Goal: Task Accomplishment & Management: Complete application form

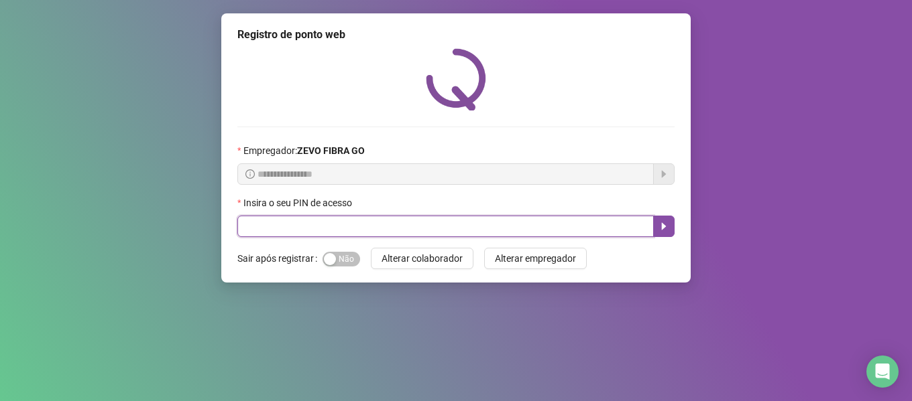
click at [325, 224] on input "text" at bounding box center [445, 226] width 416 height 21
type input "*****"
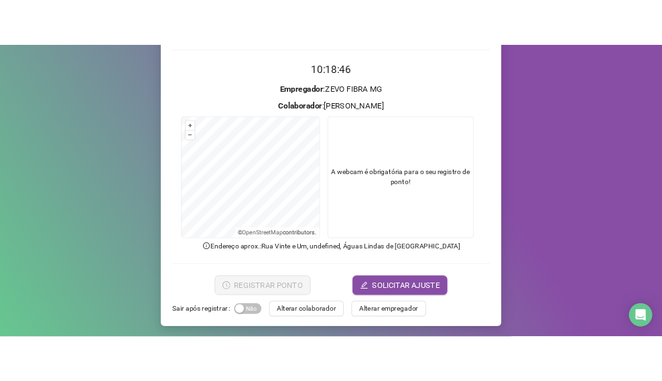
scroll to position [122, 0]
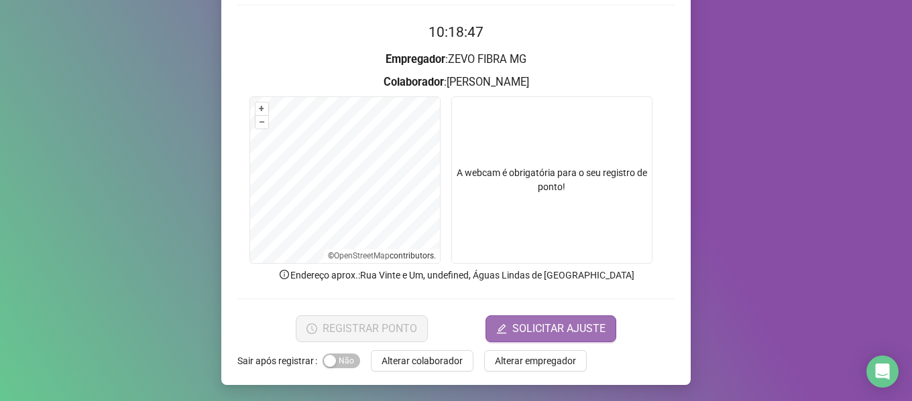
click at [540, 329] on span "SOLICITAR AJUSTE" at bounding box center [558, 329] width 93 height 16
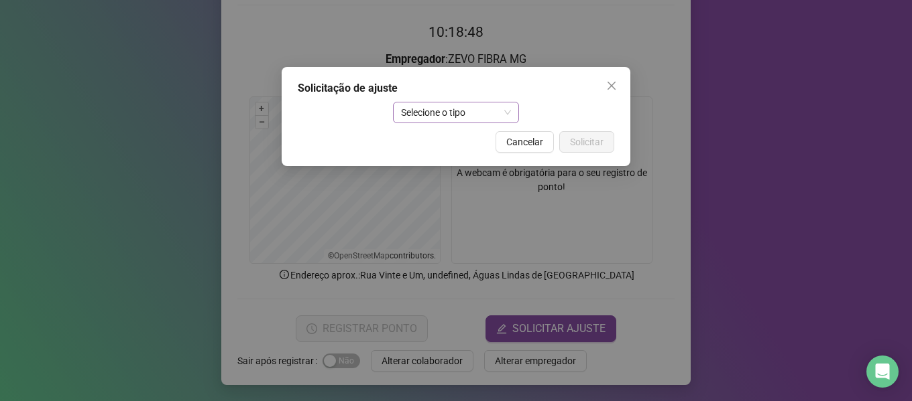
click at [439, 109] on span "Selecione o tipo" at bounding box center [456, 113] width 111 height 20
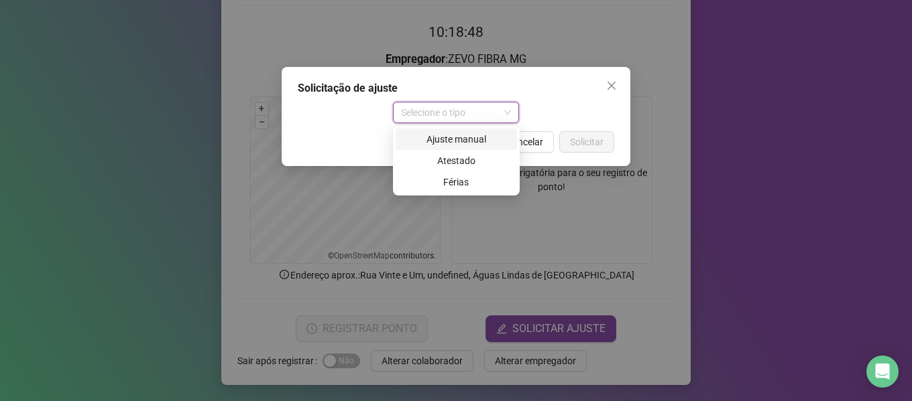
click at [438, 138] on div "Ajuste manual" at bounding box center [455, 139] width 105 height 15
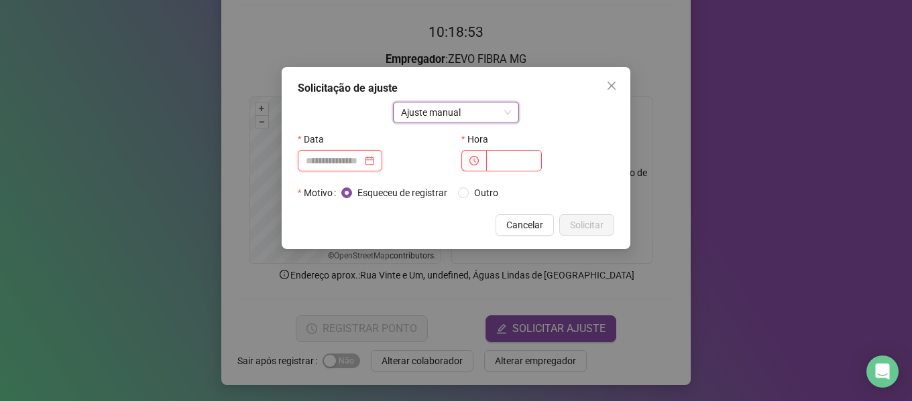
click at [359, 160] on input at bounding box center [334, 160] width 56 height 15
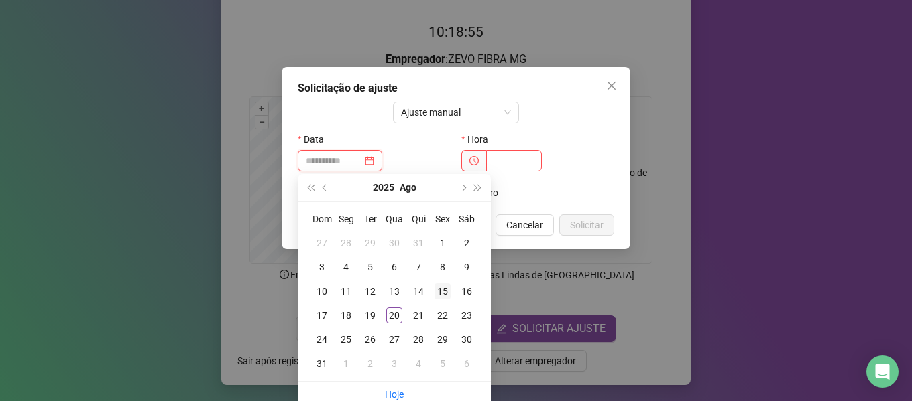
type input "**********"
click at [440, 291] on div "15" at bounding box center [442, 292] width 16 height 16
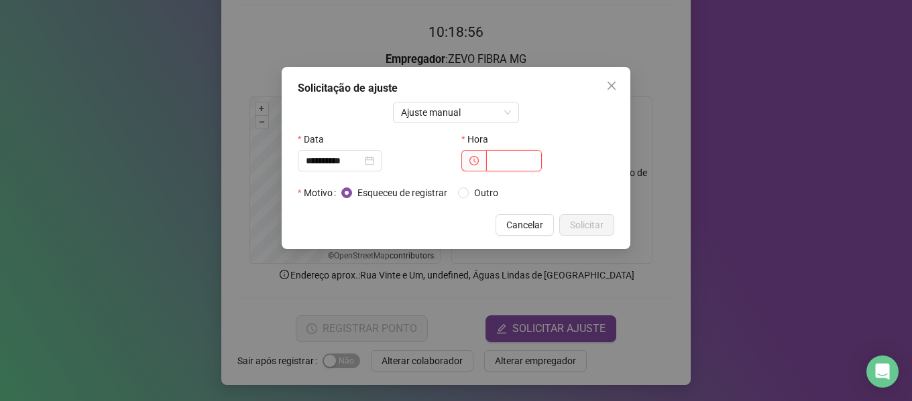
click at [507, 165] on input "text" at bounding box center [514, 160] width 56 height 21
type input "*****"
click at [581, 222] on span "Solicitar" at bounding box center [587, 225] width 34 height 15
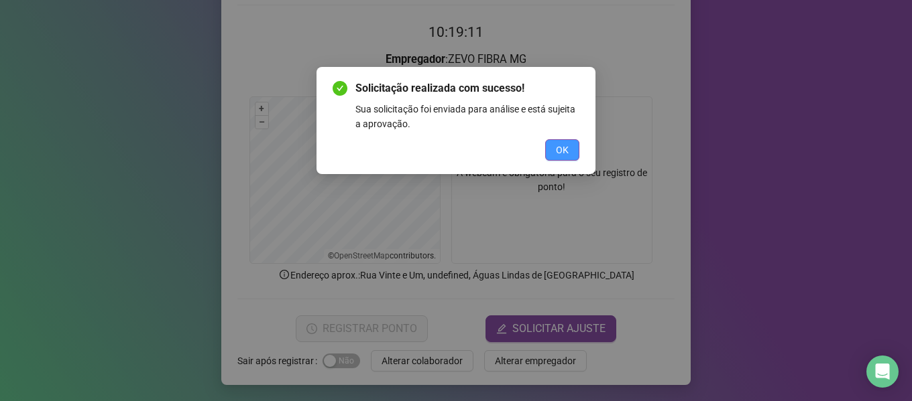
click at [567, 149] on span "OK" at bounding box center [562, 150] width 13 height 15
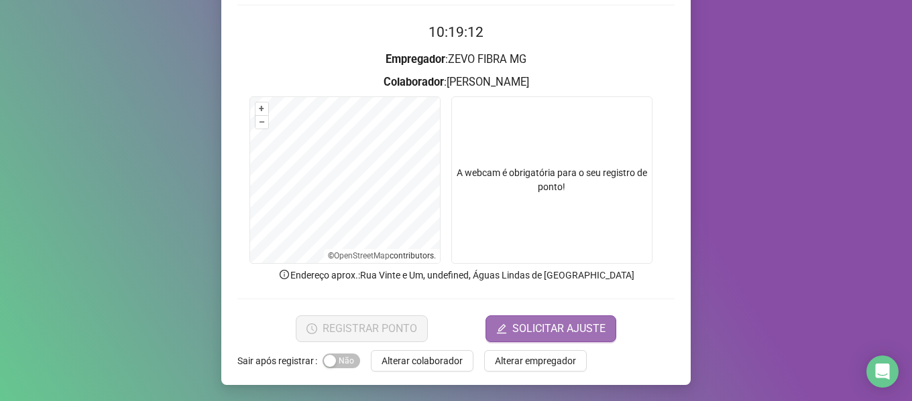
click at [538, 330] on span "SOLICITAR AJUSTE" at bounding box center [558, 329] width 93 height 16
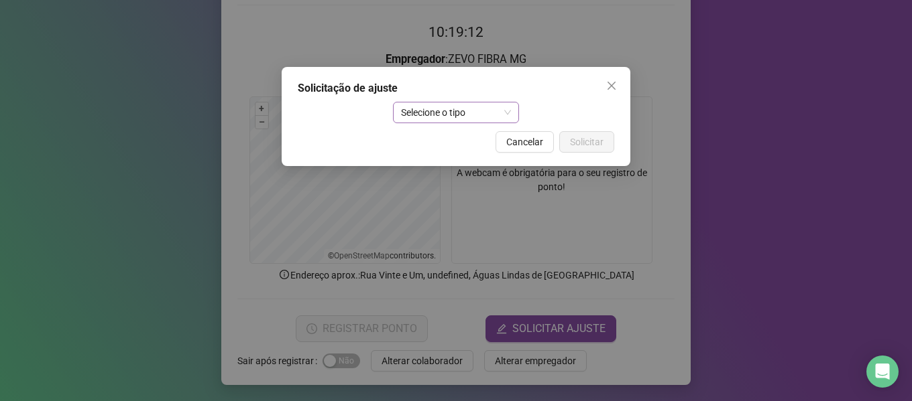
click at [497, 108] on span "Selecione o tipo" at bounding box center [456, 113] width 111 height 20
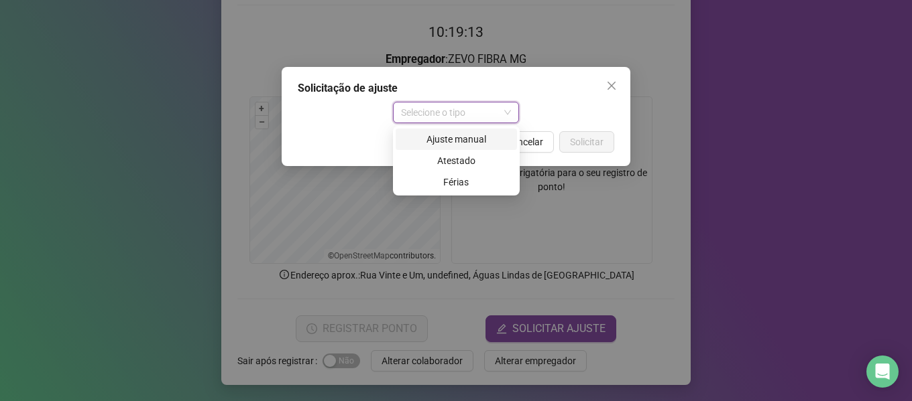
click at [438, 141] on div "Ajuste manual" at bounding box center [455, 139] width 105 height 15
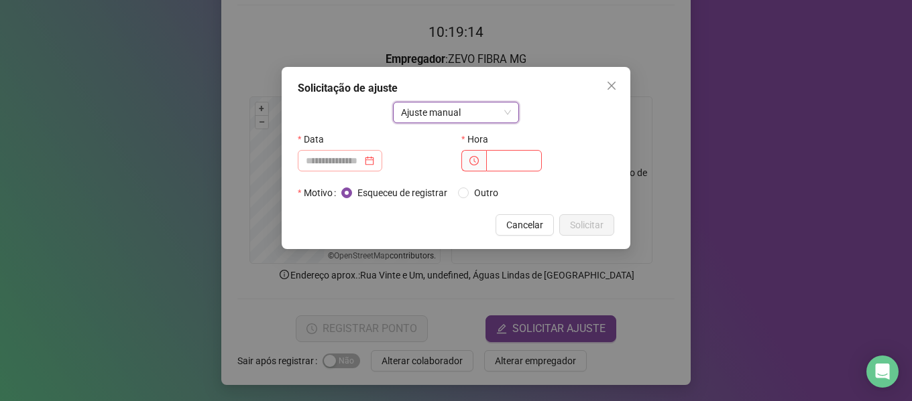
drag, startPoint x: 398, startPoint y: 162, endPoint x: 387, endPoint y: 161, distance: 10.8
click at [397, 162] on div at bounding box center [374, 160] width 153 height 21
click at [374, 161] on div at bounding box center [340, 160] width 68 height 15
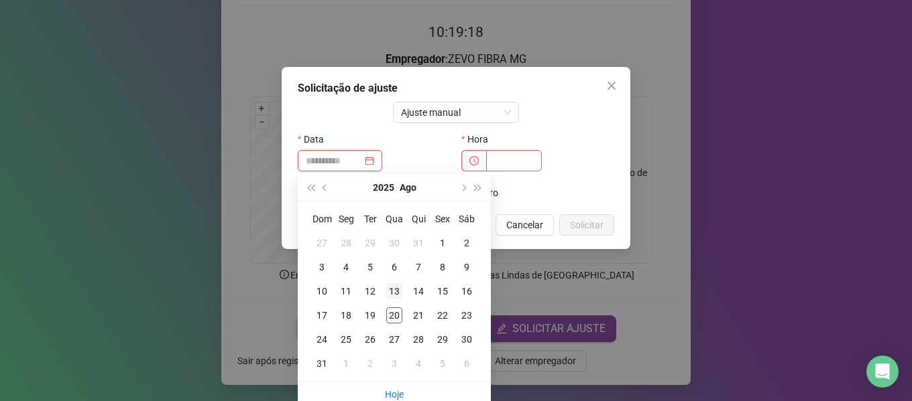
type input "**********"
drag, startPoint x: 399, startPoint y: 291, endPoint x: 418, endPoint y: 274, distance: 25.2
click at [399, 291] on div "13" at bounding box center [394, 292] width 16 height 16
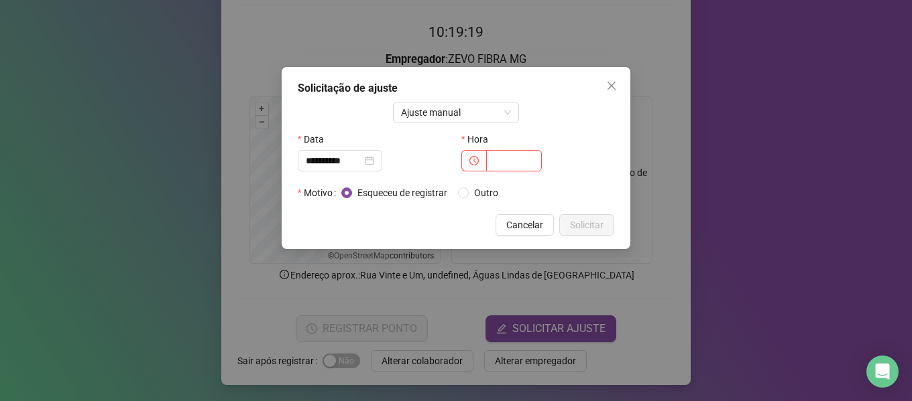
drag, startPoint x: 504, startPoint y: 162, endPoint x: 513, endPoint y: 160, distance: 9.6
click at [512, 160] on input "text" at bounding box center [514, 160] width 56 height 21
type input "*****"
click at [580, 223] on span "Solicitar" at bounding box center [587, 225] width 34 height 15
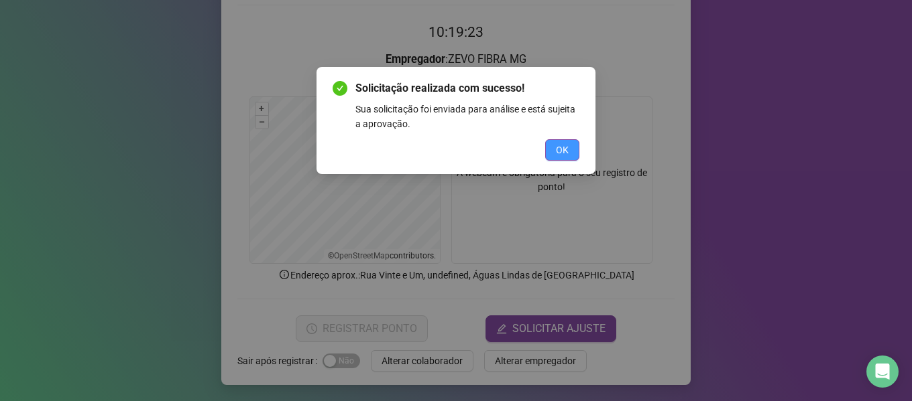
drag, startPoint x: 544, startPoint y: 146, endPoint x: 550, endPoint y: 145, distance: 6.8
click at [546, 145] on div "OK" at bounding box center [455, 149] width 247 height 21
click at [551, 145] on button "OK" at bounding box center [562, 149] width 34 height 21
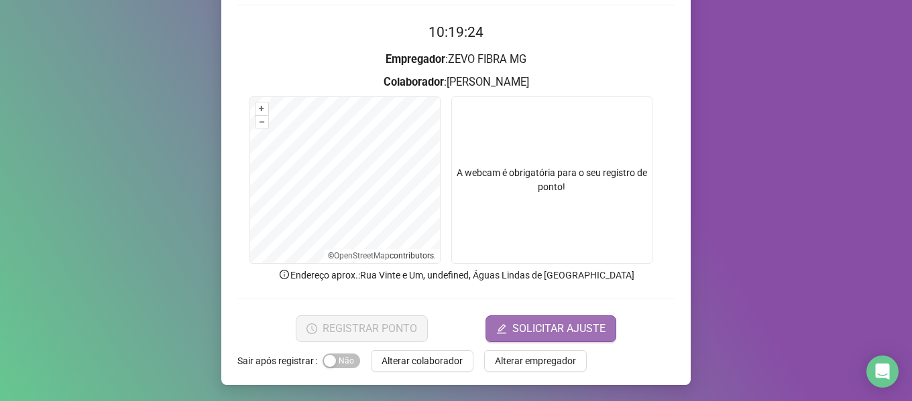
click at [564, 338] on button "SOLICITAR AJUSTE" at bounding box center [550, 329] width 131 height 27
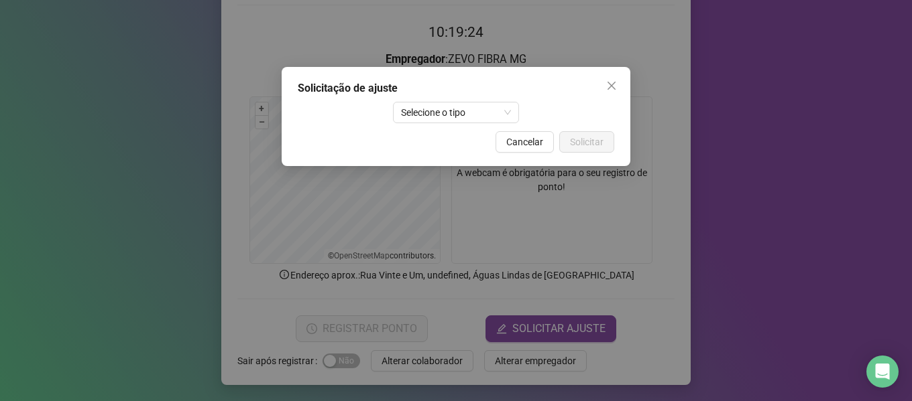
click at [427, 99] on div "Solicitação de ajuste Selecione o tipo Cancelar Solicitar" at bounding box center [455, 116] width 349 height 99
click at [428, 118] on span "Selecione o tipo" at bounding box center [456, 113] width 111 height 20
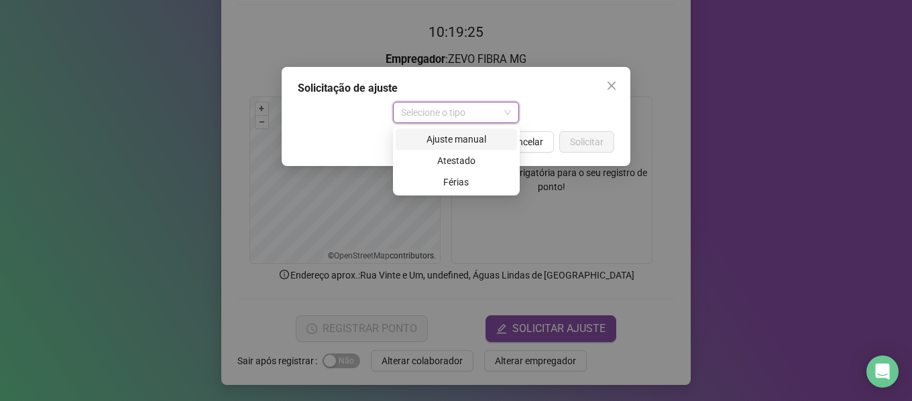
click at [431, 140] on div "Ajuste manual" at bounding box center [455, 139] width 105 height 15
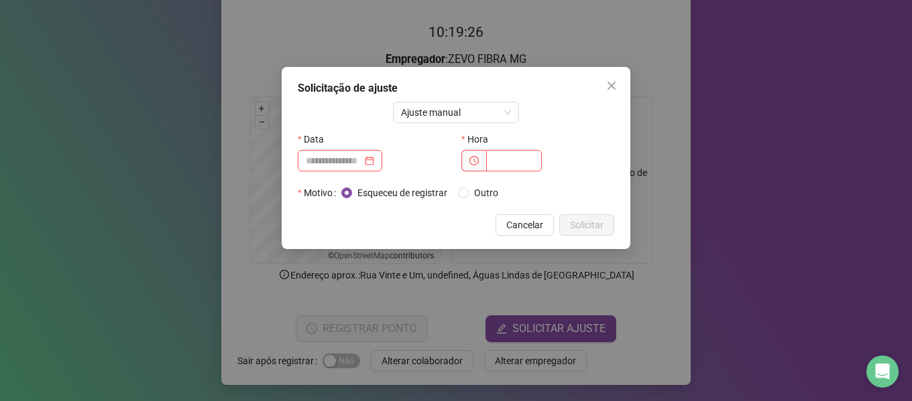
click at [350, 148] on div "Data" at bounding box center [374, 139] width 153 height 21
click at [352, 153] on input at bounding box center [334, 160] width 56 height 15
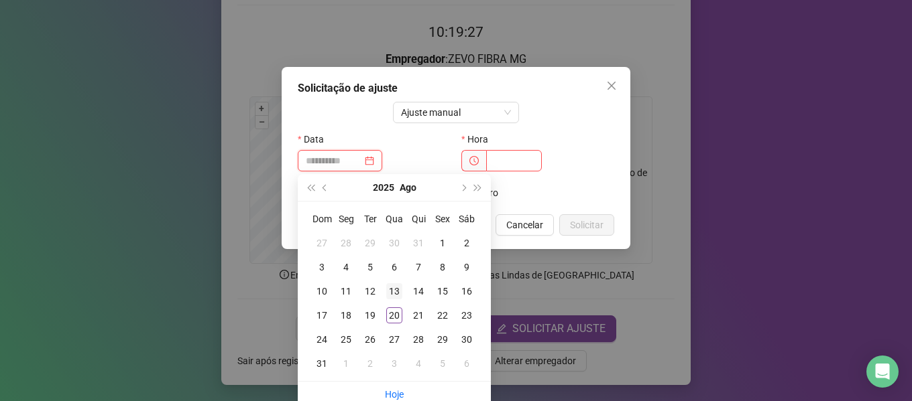
type input "**********"
drag, startPoint x: 393, startPoint y: 292, endPoint x: 446, endPoint y: 217, distance: 92.2
click at [393, 290] on div "13" at bounding box center [394, 292] width 16 height 16
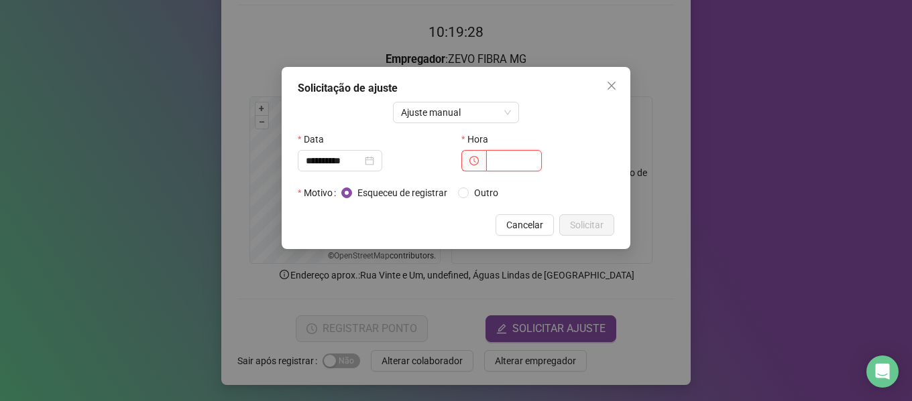
click at [507, 157] on input "text" at bounding box center [514, 160] width 56 height 21
type input "*****"
click at [590, 216] on button "Solicitar" at bounding box center [586, 224] width 55 height 21
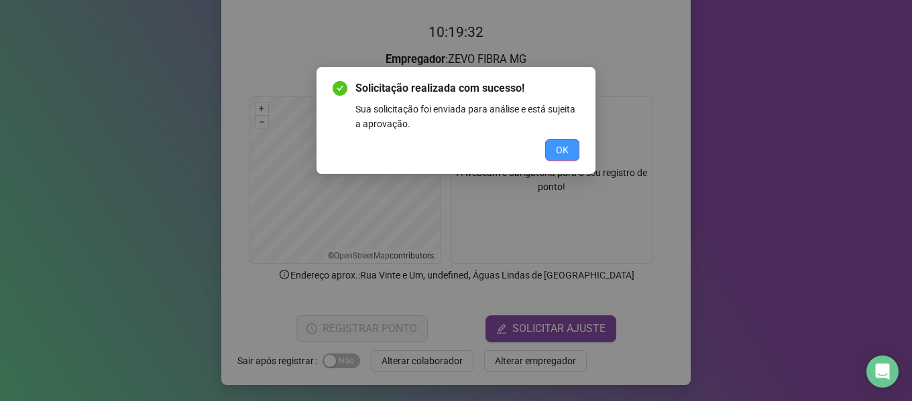
click at [556, 142] on button "OK" at bounding box center [562, 149] width 34 height 21
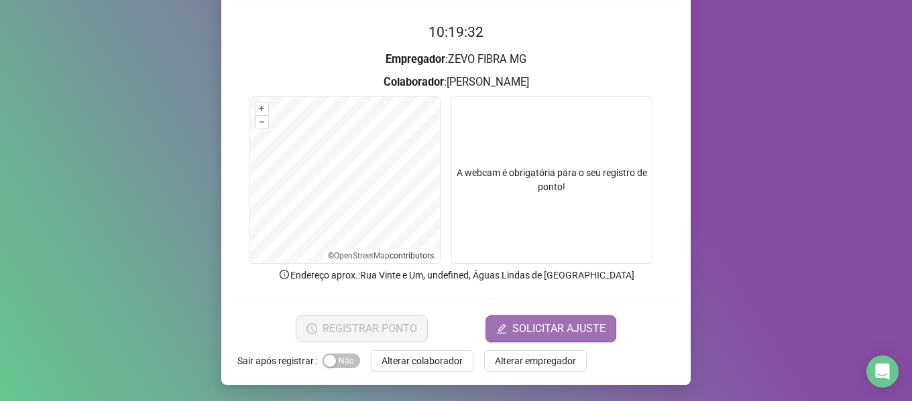
click at [541, 325] on span "SOLICITAR AJUSTE" at bounding box center [558, 329] width 93 height 16
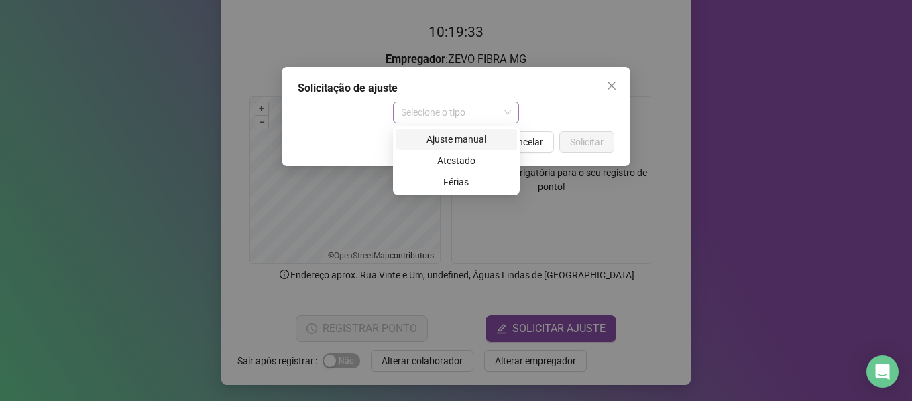
drag, startPoint x: 430, startPoint y: 105, endPoint x: 417, endPoint y: 127, distance: 24.9
click at [429, 105] on span "Selecione o tipo" at bounding box center [456, 113] width 111 height 20
click at [405, 137] on div "Ajuste manual" at bounding box center [455, 139] width 105 height 15
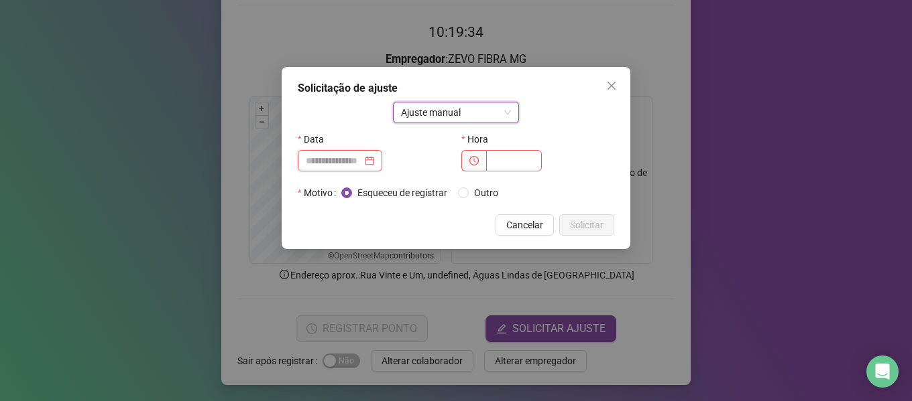
click at [362, 164] on input at bounding box center [334, 160] width 56 height 15
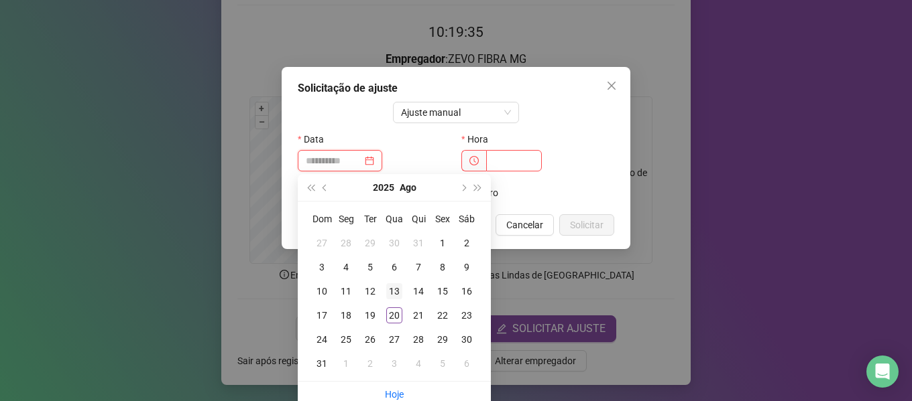
type input "**********"
click at [390, 290] on div "13" at bounding box center [394, 292] width 16 height 16
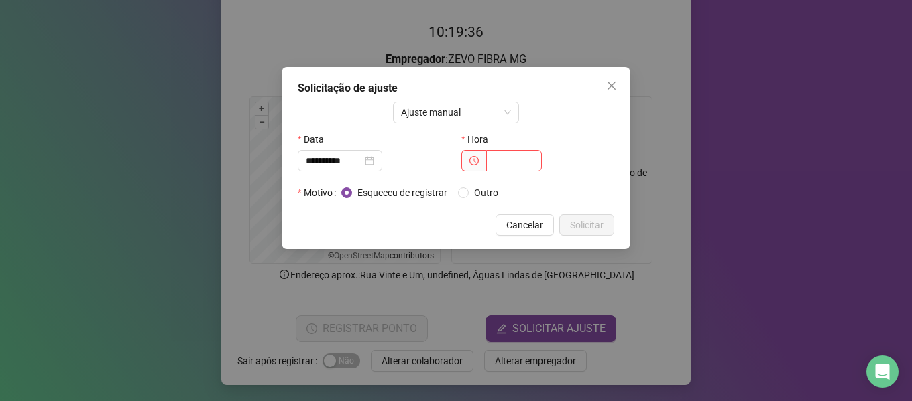
click at [512, 175] on div "Hora" at bounding box center [538, 156] width 164 height 54
click at [515, 168] on input "text" at bounding box center [514, 160] width 56 height 21
type input "*****"
click at [609, 217] on button "Solicitar" at bounding box center [586, 224] width 55 height 21
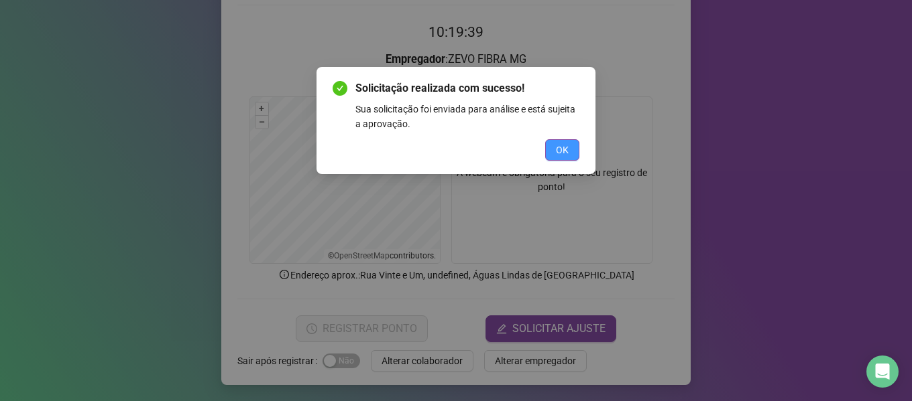
click at [562, 147] on span "OK" at bounding box center [562, 150] width 13 height 15
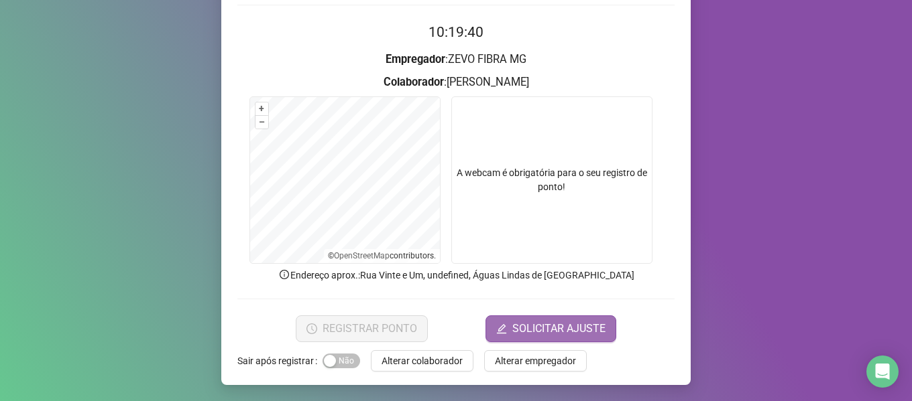
click at [537, 329] on span "SOLICITAR AJUSTE" at bounding box center [558, 329] width 93 height 16
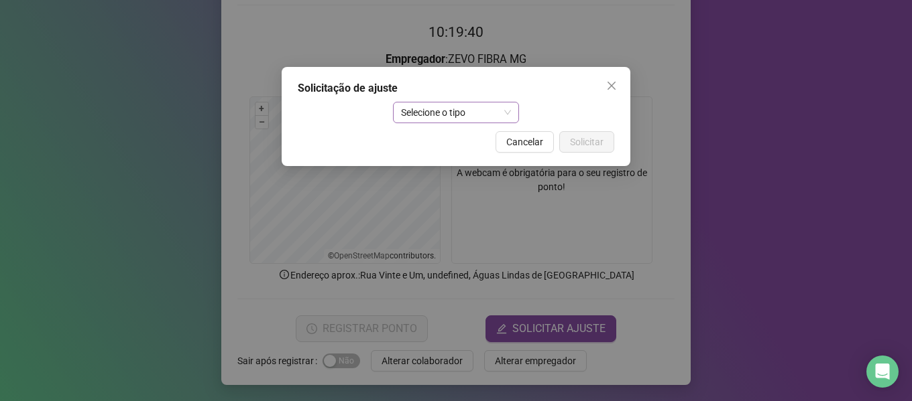
click at [403, 105] on span "Selecione o tipo" at bounding box center [456, 113] width 111 height 20
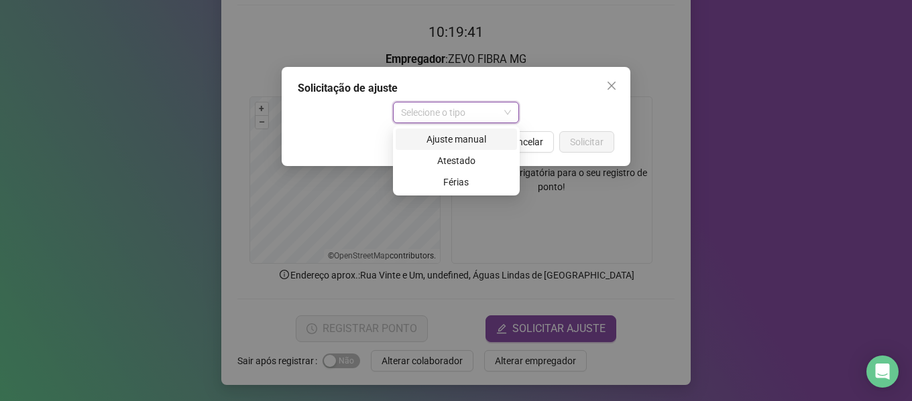
click at [409, 137] on div "Ajuste manual" at bounding box center [455, 139] width 105 height 15
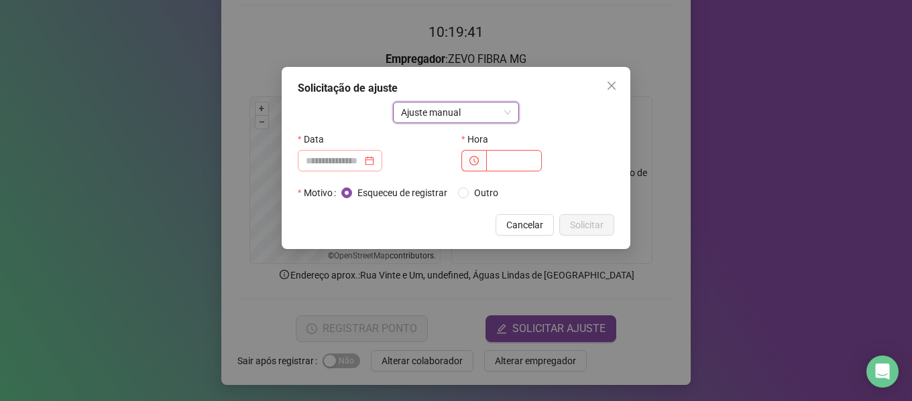
click at [374, 159] on div at bounding box center [340, 160] width 68 height 15
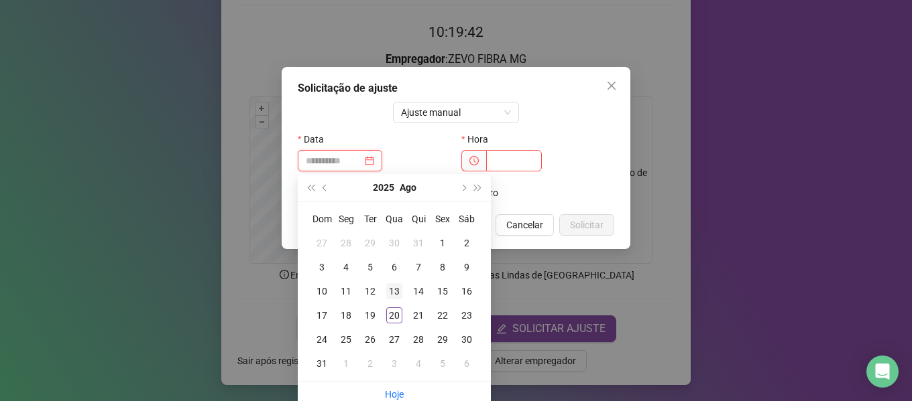
type input "**********"
drag, startPoint x: 394, startPoint y: 292, endPoint x: 458, endPoint y: 216, distance: 99.4
click at [397, 286] on div "13" at bounding box center [394, 292] width 16 height 16
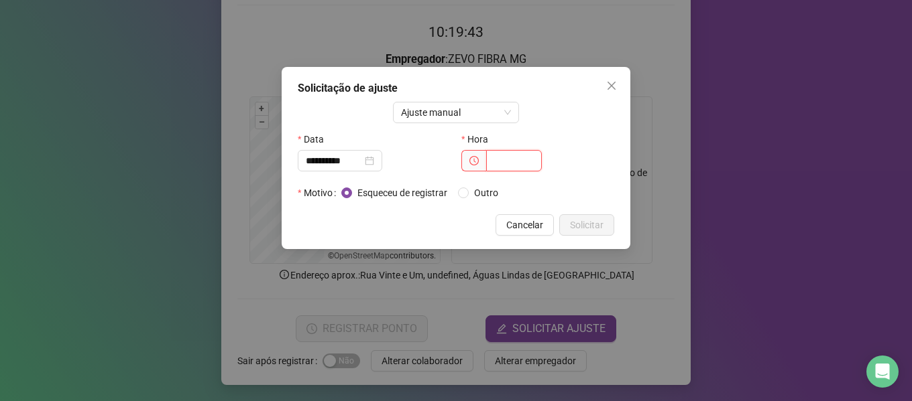
click at [515, 159] on input "text" at bounding box center [514, 160] width 56 height 21
type input "*****"
click at [598, 225] on span "Solicitar" at bounding box center [587, 225] width 34 height 15
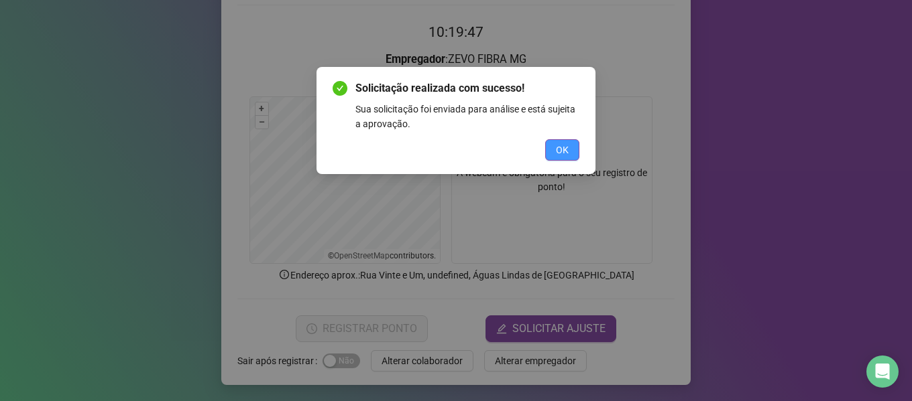
click at [562, 152] on span "OK" at bounding box center [562, 150] width 13 height 15
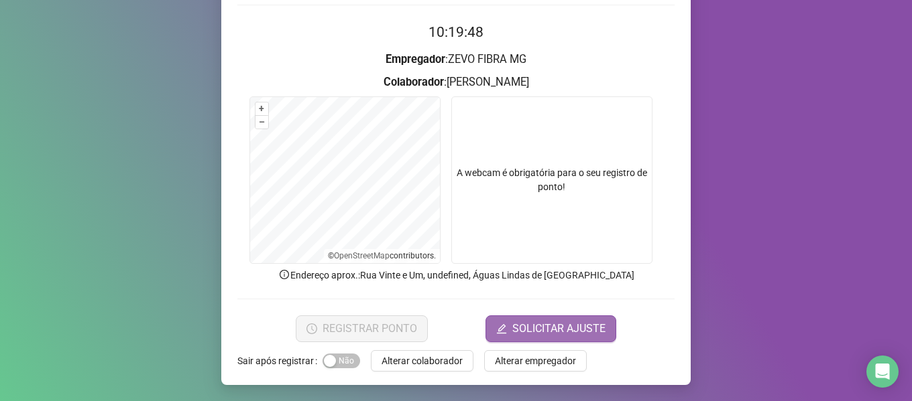
click at [537, 332] on span "SOLICITAR AJUSTE" at bounding box center [558, 329] width 93 height 16
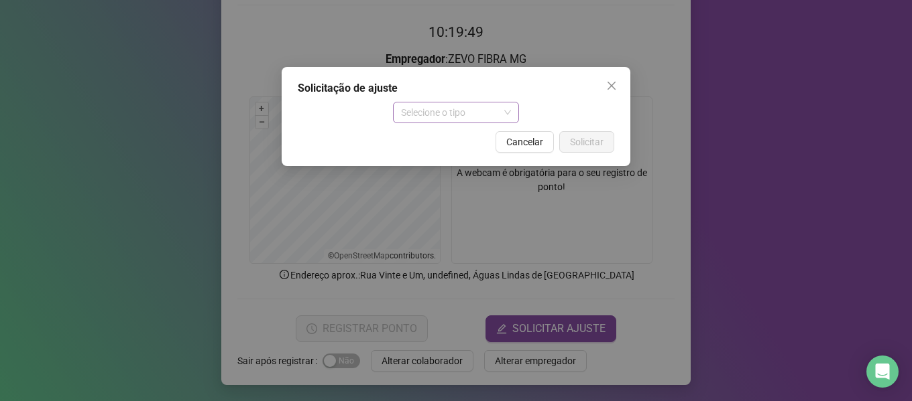
click at [423, 113] on span "Selecione o tipo" at bounding box center [456, 113] width 111 height 20
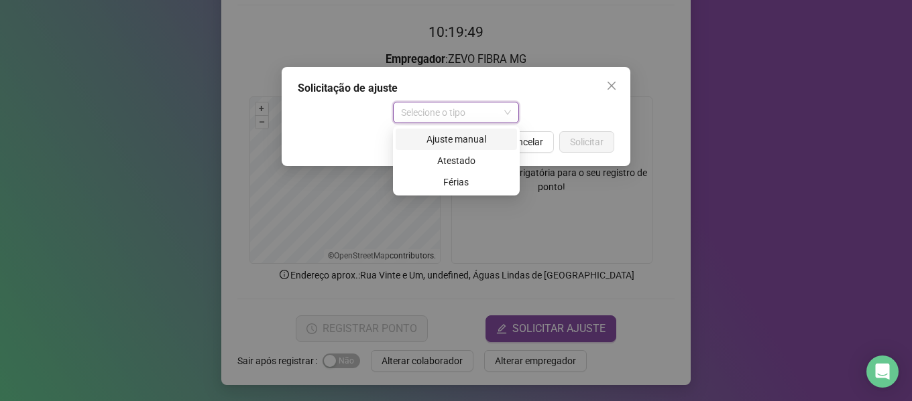
click at [436, 146] on div "Ajuste manual" at bounding box center [455, 139] width 105 height 15
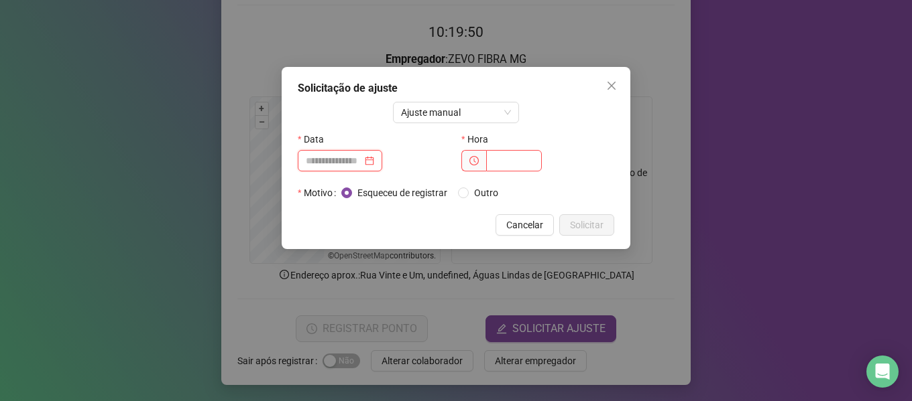
click at [362, 158] on input at bounding box center [334, 160] width 56 height 15
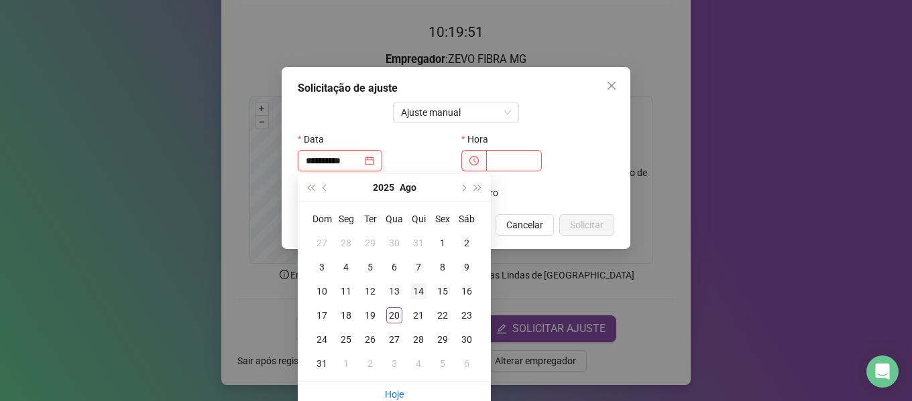
type input "**********"
drag, startPoint x: 420, startPoint y: 296, endPoint x: 422, endPoint y: 281, distance: 15.5
click at [420, 295] on div "14" at bounding box center [418, 292] width 16 height 16
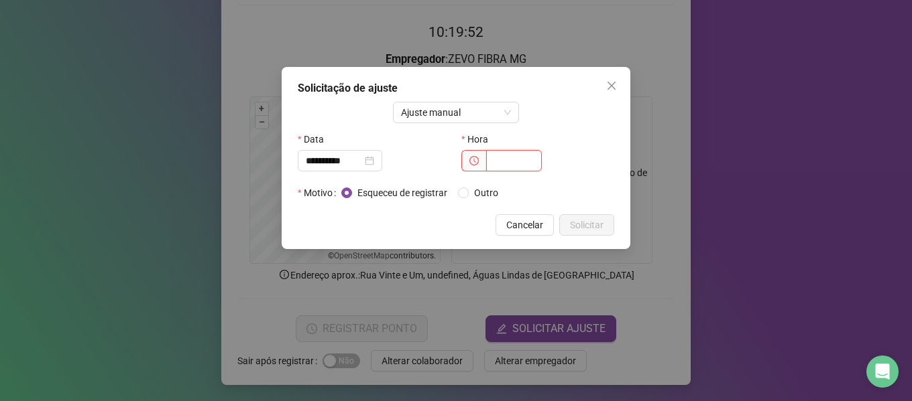
click at [498, 160] on input "text" at bounding box center [514, 160] width 56 height 21
type input "*****"
click at [594, 220] on span "Solicitar" at bounding box center [587, 225] width 34 height 15
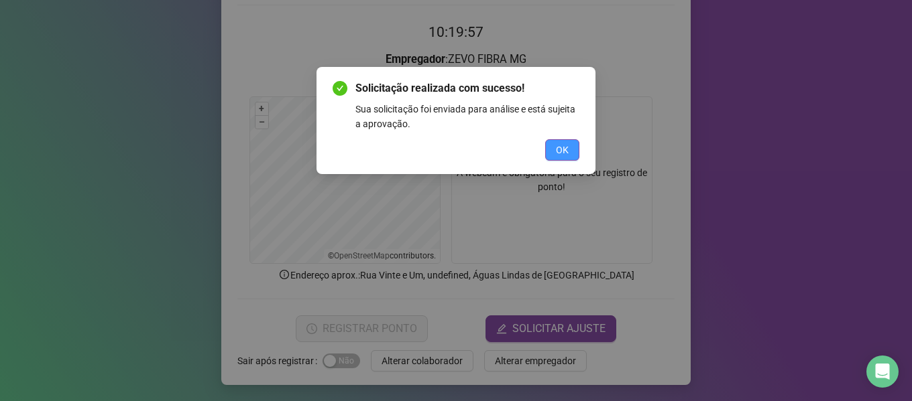
click at [566, 152] on span "OK" at bounding box center [562, 150] width 13 height 15
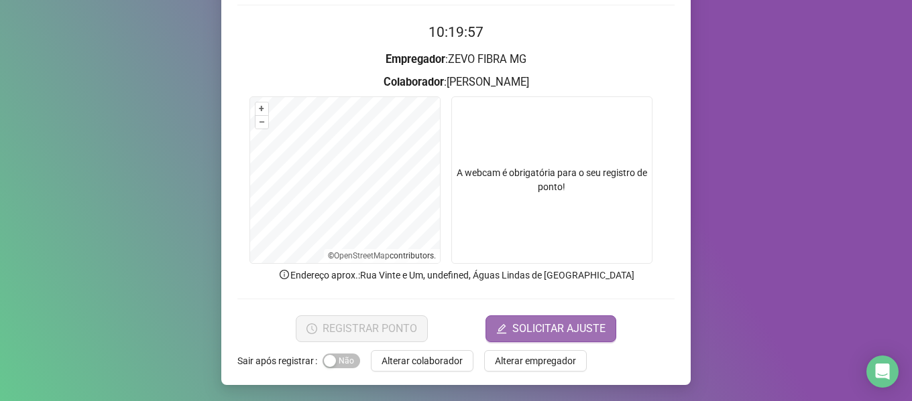
click at [559, 320] on button "SOLICITAR AJUSTE" at bounding box center [550, 329] width 131 height 27
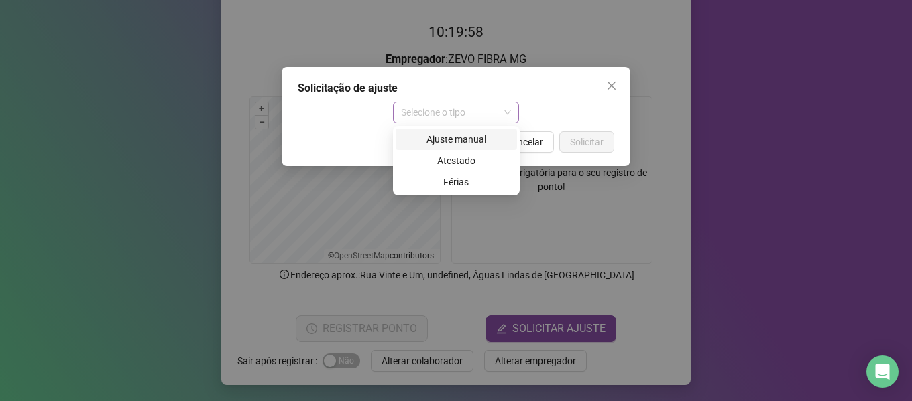
click at [421, 113] on span "Selecione o tipo" at bounding box center [456, 113] width 111 height 20
click at [416, 131] on div "Ajuste manual" at bounding box center [455, 139] width 121 height 21
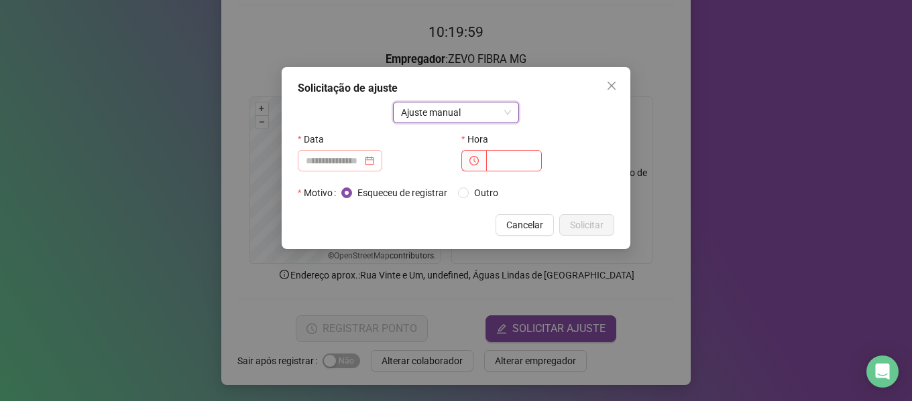
click at [368, 152] on div at bounding box center [340, 160] width 84 height 21
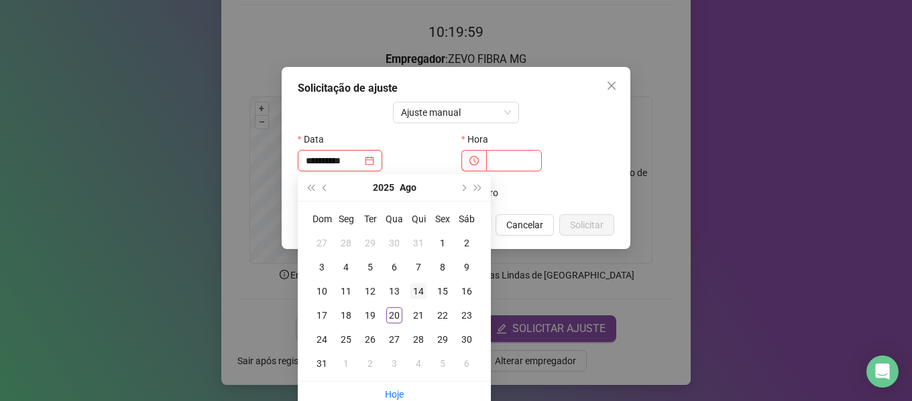
type input "**********"
drag, startPoint x: 417, startPoint y: 288, endPoint x: 455, endPoint y: 221, distance: 77.1
click at [416, 288] on div "14" at bounding box center [418, 292] width 16 height 16
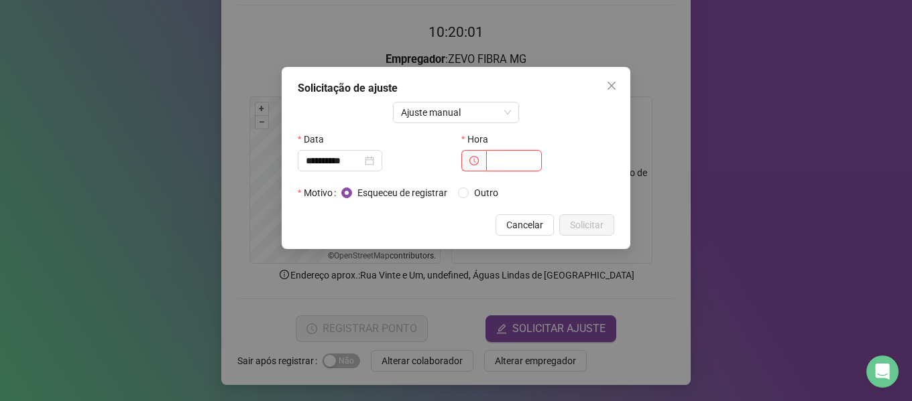
click at [534, 161] on input "text" at bounding box center [514, 160] width 56 height 21
type input "*****"
drag, startPoint x: 582, startPoint y: 228, endPoint x: 576, endPoint y: 239, distance: 12.3
click at [582, 228] on span "Solicitar" at bounding box center [587, 225] width 34 height 15
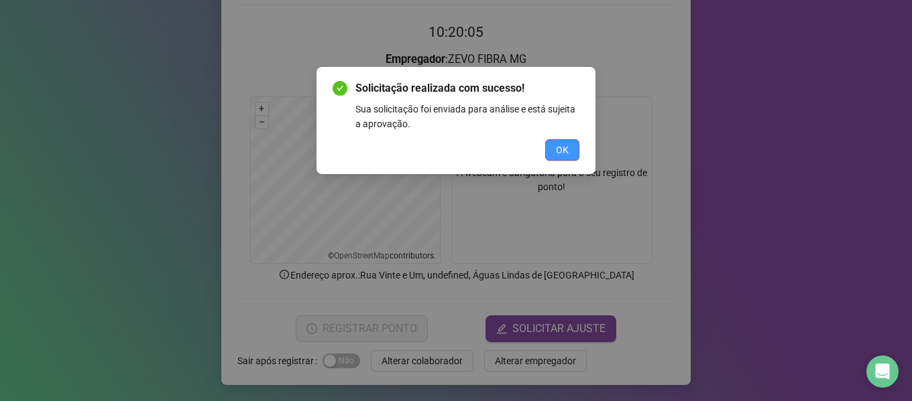
click at [552, 151] on button "OK" at bounding box center [562, 149] width 34 height 21
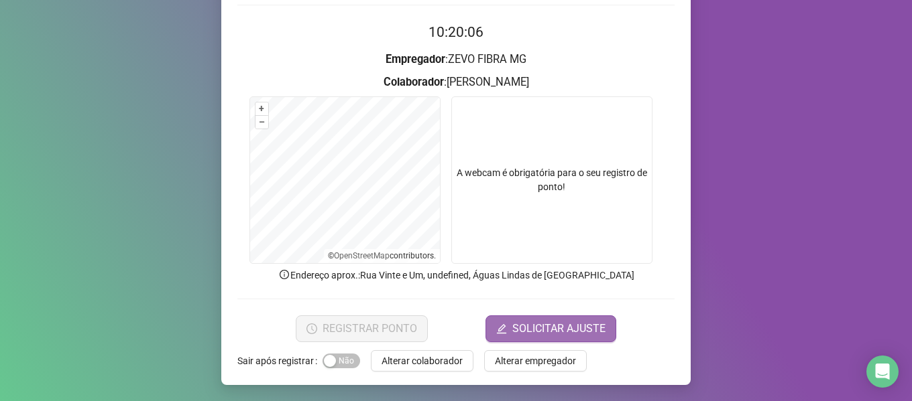
click at [527, 333] on span "SOLICITAR AJUSTE" at bounding box center [558, 329] width 93 height 16
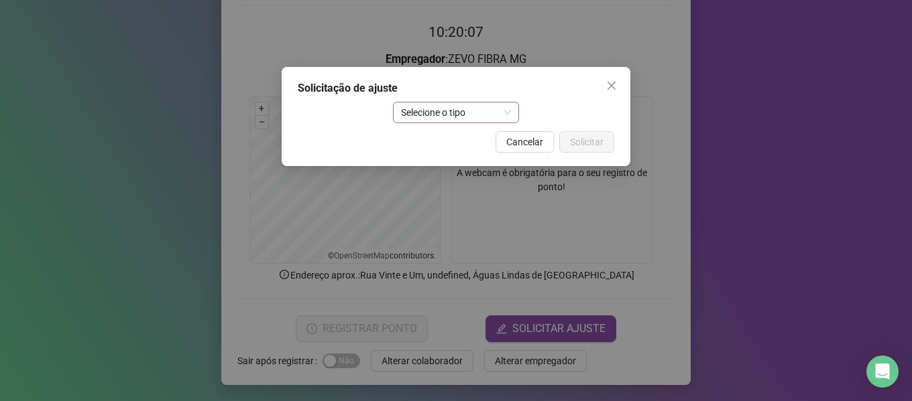
click at [477, 113] on span "Selecione o tipo" at bounding box center [456, 113] width 111 height 20
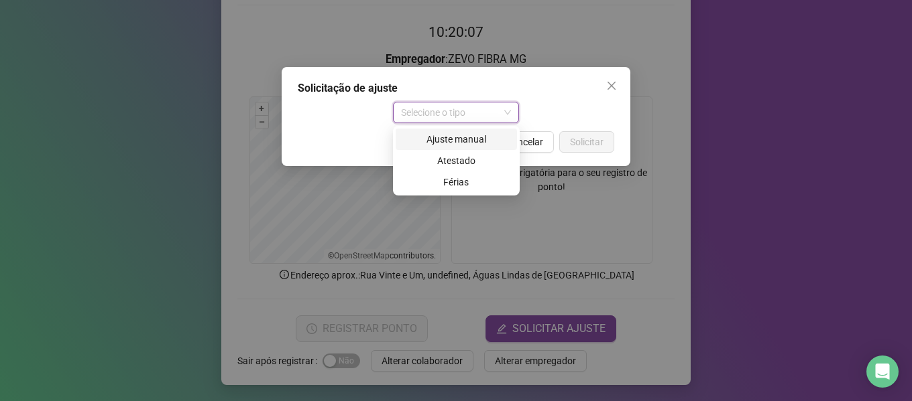
click at [451, 139] on div "Ajuste manual" at bounding box center [455, 139] width 105 height 15
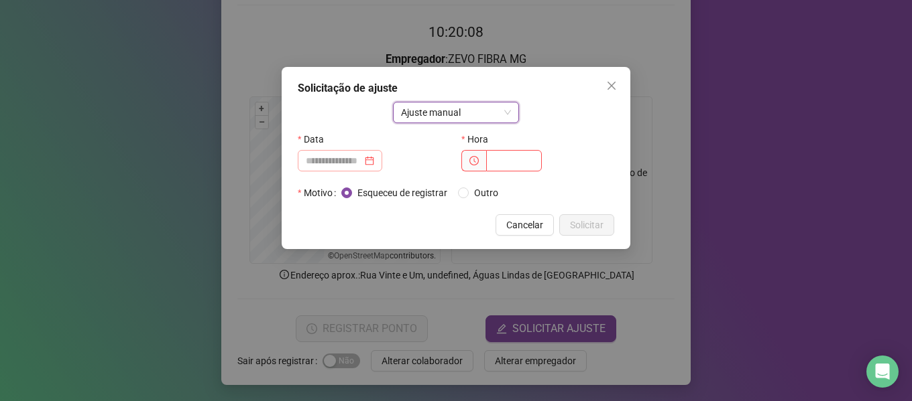
drag, startPoint x: 384, startPoint y: 166, endPoint x: 373, endPoint y: 170, distance: 11.7
click at [374, 166] on div at bounding box center [340, 160] width 68 height 15
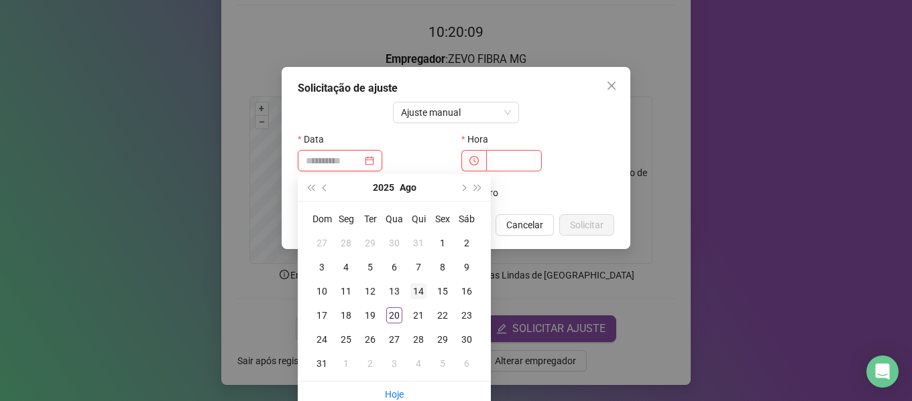
type input "**********"
click at [428, 287] on td "14" at bounding box center [418, 291] width 24 height 24
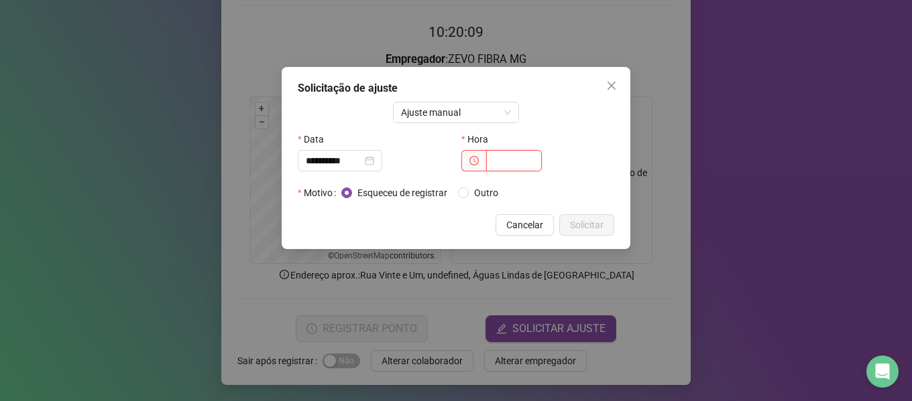
click at [489, 155] on input "text" at bounding box center [514, 160] width 56 height 21
type input "*****"
click at [601, 223] on span "Solicitar" at bounding box center [587, 225] width 34 height 15
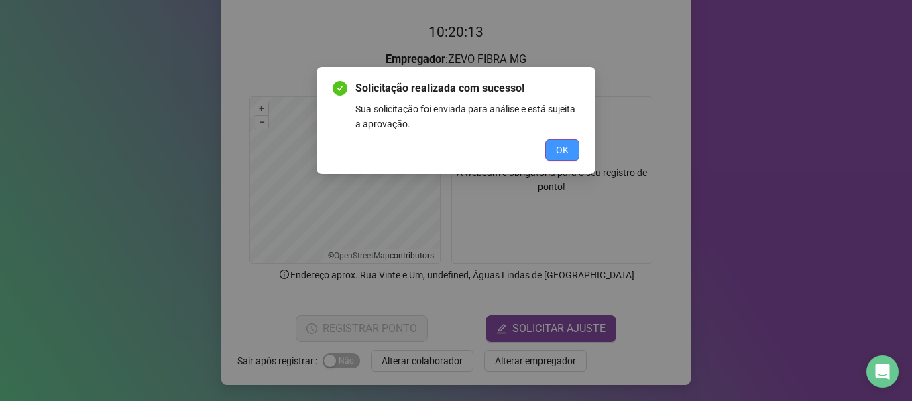
click at [557, 159] on button "OK" at bounding box center [562, 149] width 34 height 21
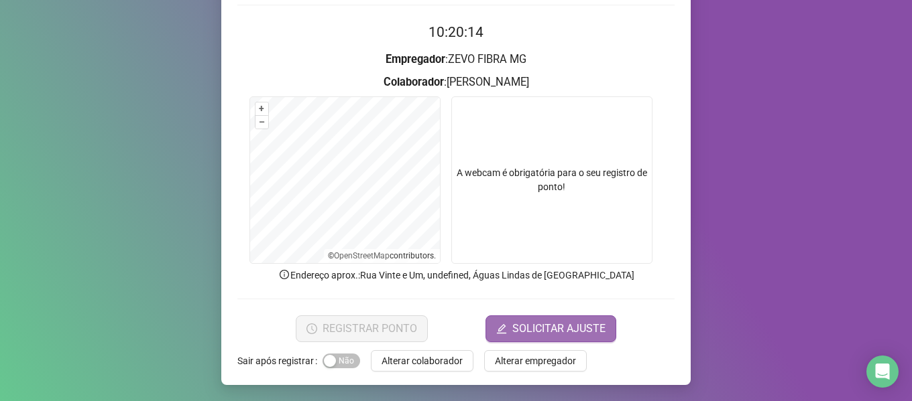
click at [535, 329] on span "SOLICITAR AJUSTE" at bounding box center [558, 329] width 93 height 16
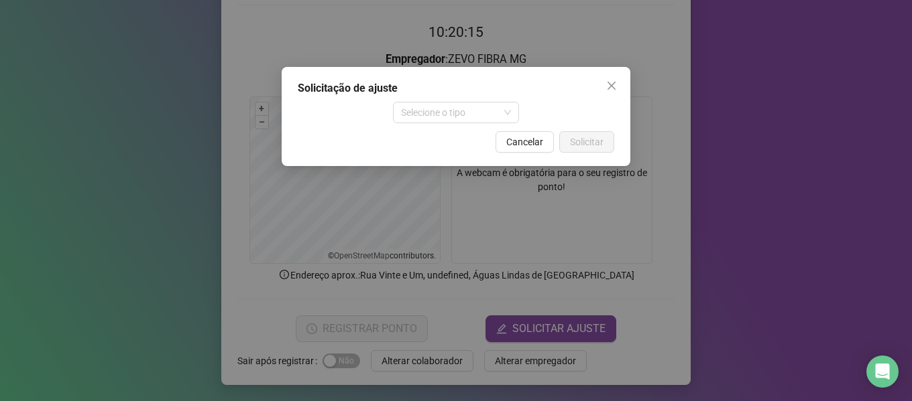
drag, startPoint x: 468, startPoint y: 117, endPoint x: 455, endPoint y: 138, distance: 24.7
click at [468, 117] on span "Selecione o tipo" at bounding box center [456, 113] width 111 height 20
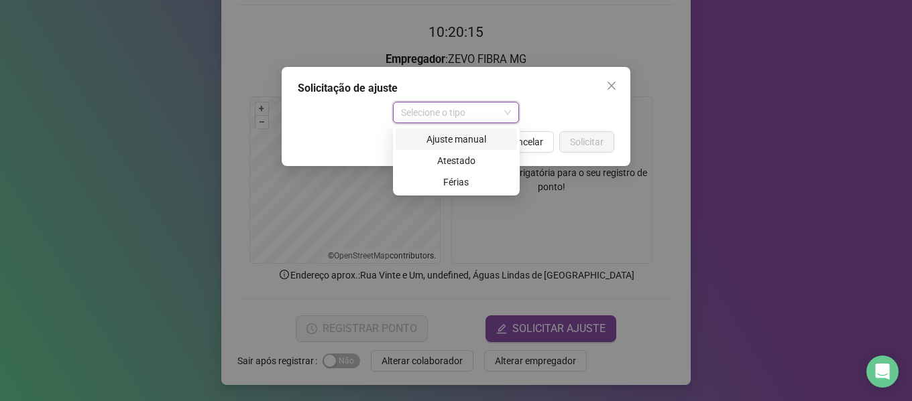
click at [454, 146] on div "Ajuste manual" at bounding box center [455, 139] width 105 height 15
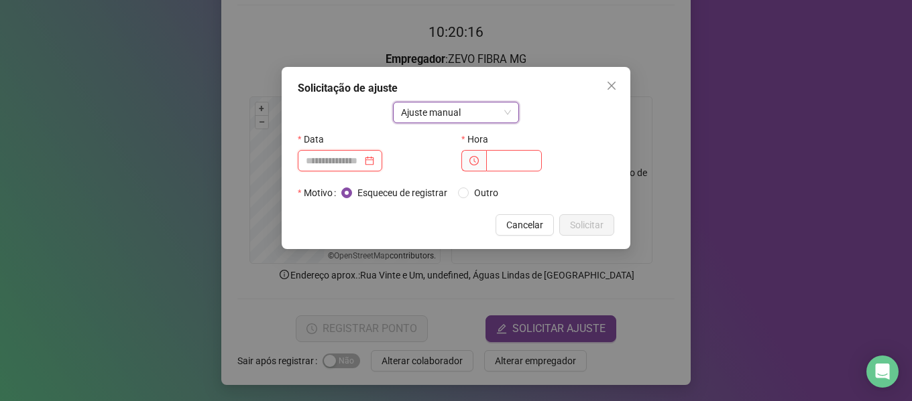
click at [351, 160] on input at bounding box center [334, 160] width 56 height 15
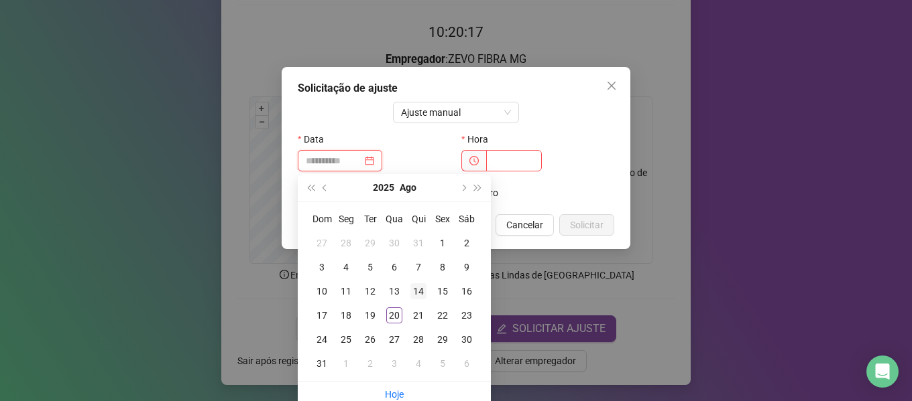
type input "**********"
drag, startPoint x: 418, startPoint y: 294, endPoint x: 493, endPoint y: 205, distance: 115.6
click at [419, 292] on div "14" at bounding box center [418, 292] width 16 height 16
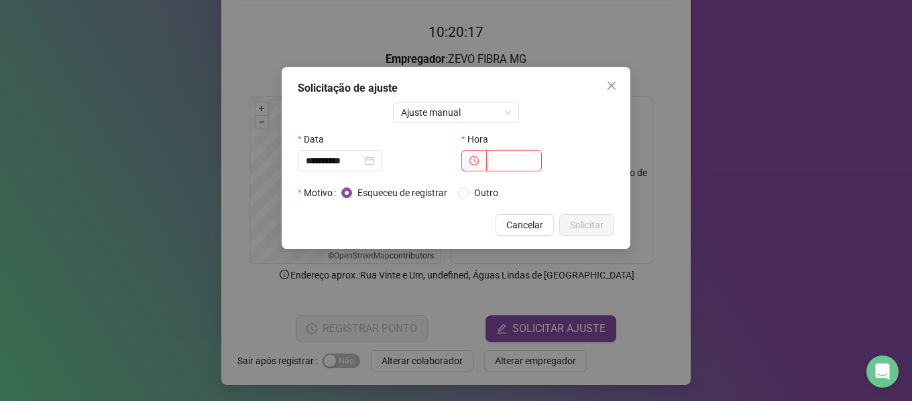
drag, startPoint x: 520, startPoint y: 171, endPoint x: 523, endPoint y: 158, distance: 13.0
click at [523, 162] on input "text" at bounding box center [514, 160] width 56 height 21
type input "*****"
click at [588, 220] on span "Solicitar" at bounding box center [587, 225] width 34 height 15
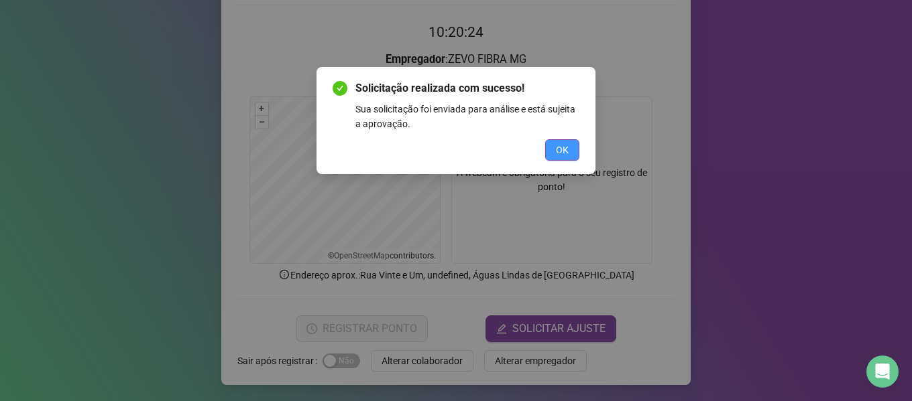
click at [564, 143] on span "OK" at bounding box center [562, 150] width 13 height 15
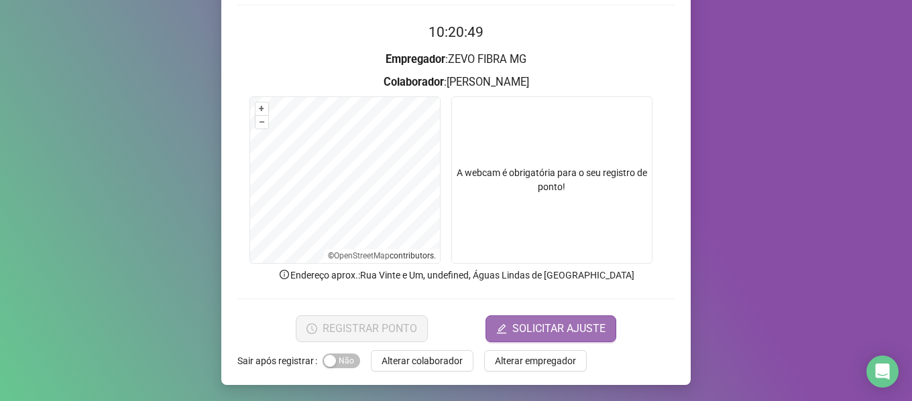
click at [512, 328] on span "SOLICITAR AJUSTE" at bounding box center [558, 329] width 93 height 16
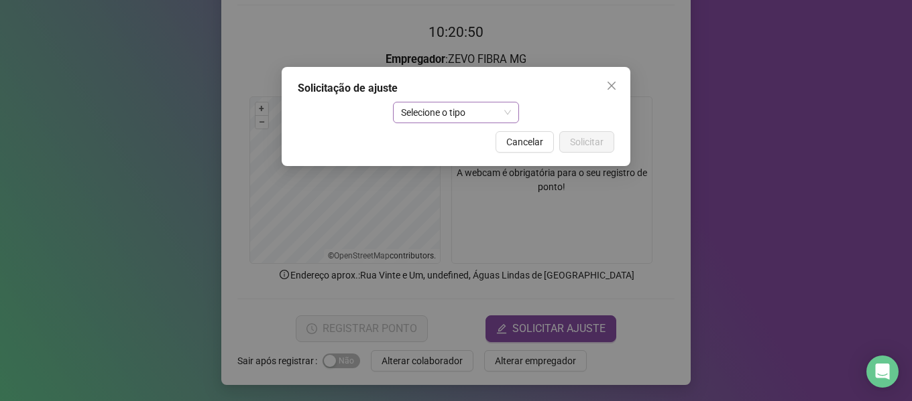
click at [435, 113] on span "Selecione o tipo" at bounding box center [456, 113] width 111 height 20
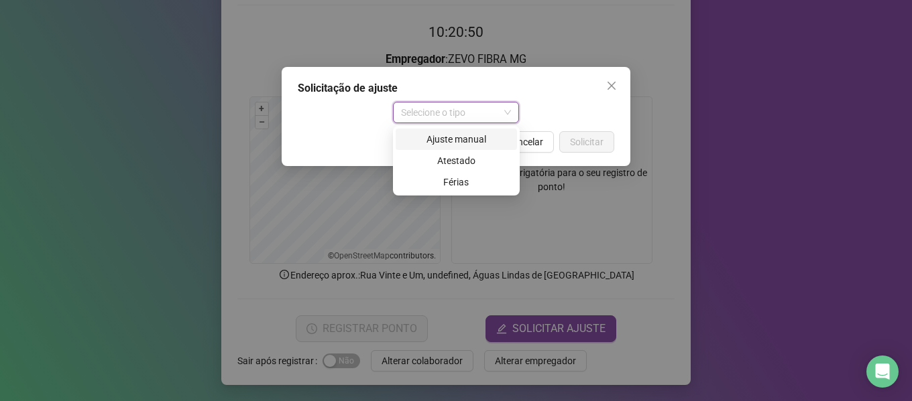
click at [434, 132] on div "Ajuste manual" at bounding box center [455, 139] width 105 height 15
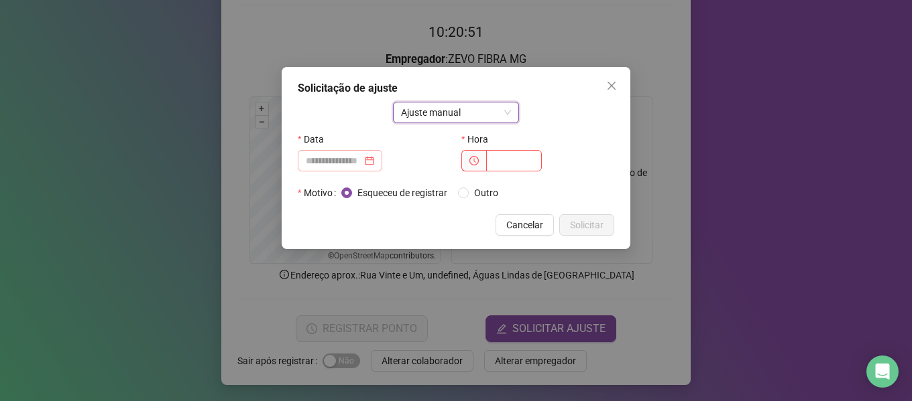
click at [374, 164] on div at bounding box center [340, 160] width 68 height 15
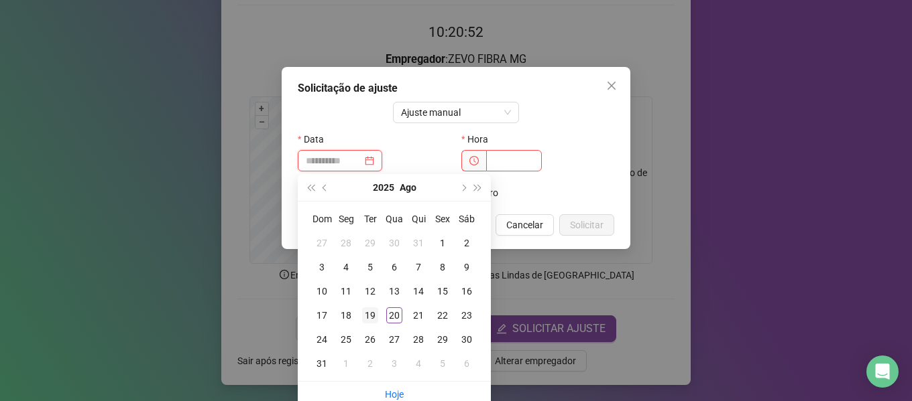
type input "**********"
click at [373, 312] on div "19" at bounding box center [370, 316] width 16 height 16
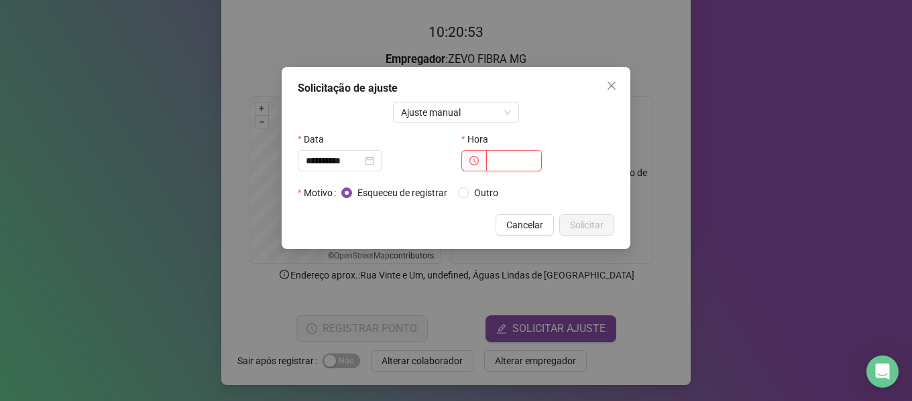
click at [514, 170] on input "text" at bounding box center [514, 160] width 56 height 21
type input "*****"
click at [569, 212] on div "**********" at bounding box center [455, 158] width 349 height 182
click at [576, 223] on span "Solicitar" at bounding box center [587, 225] width 34 height 15
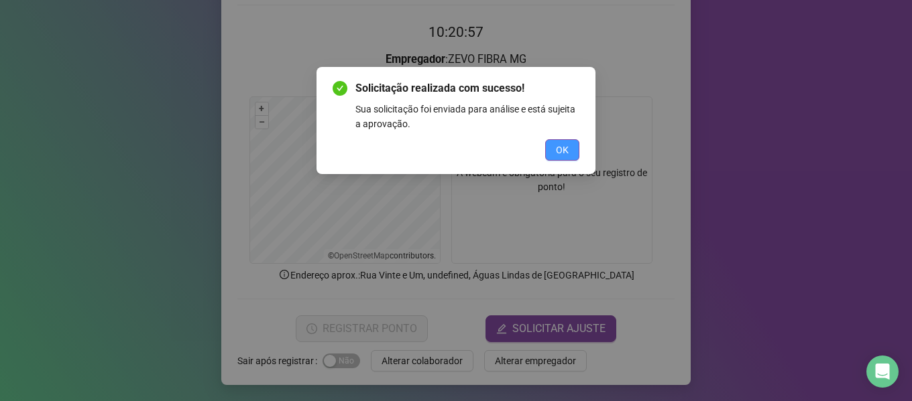
click at [569, 147] on button "OK" at bounding box center [562, 149] width 34 height 21
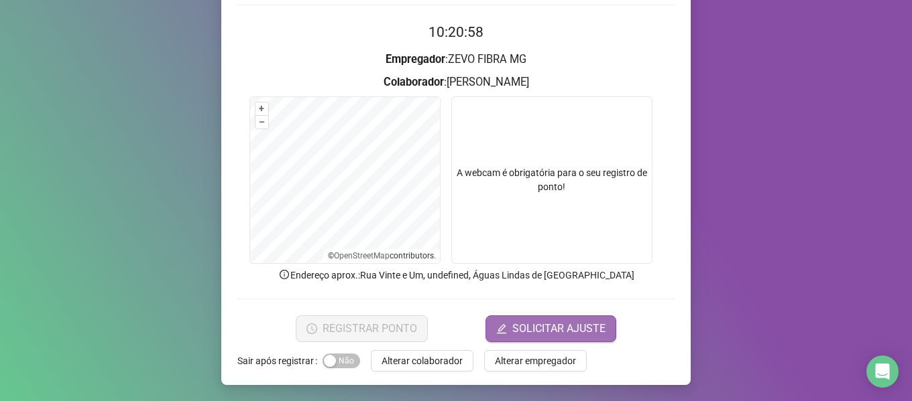
click at [566, 330] on span "SOLICITAR AJUSTE" at bounding box center [558, 329] width 93 height 16
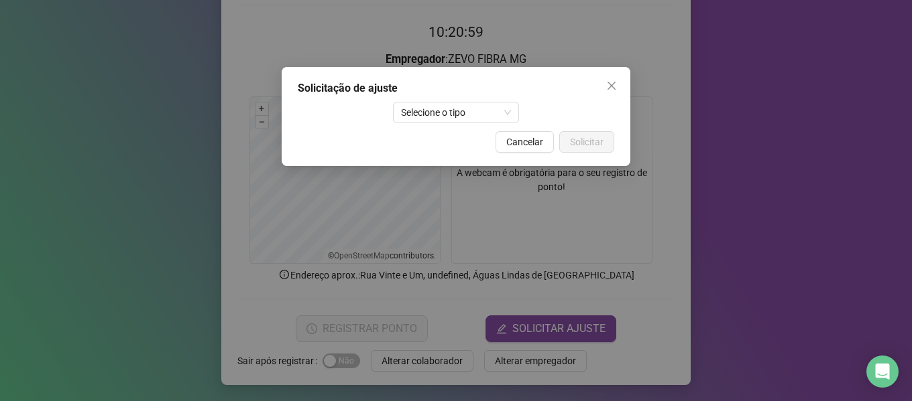
drag, startPoint x: 441, startPoint y: 112, endPoint x: 432, endPoint y: 124, distance: 14.9
click at [439, 112] on span "Selecione o tipo" at bounding box center [456, 113] width 111 height 20
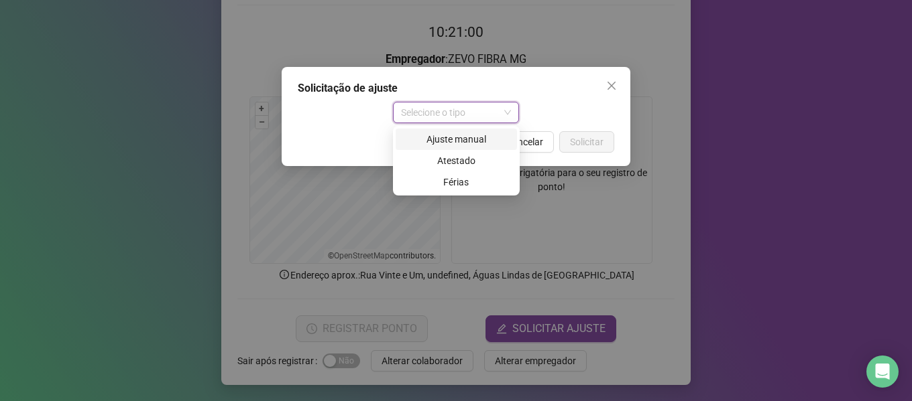
click at [416, 141] on div "Ajuste manual" at bounding box center [455, 139] width 105 height 15
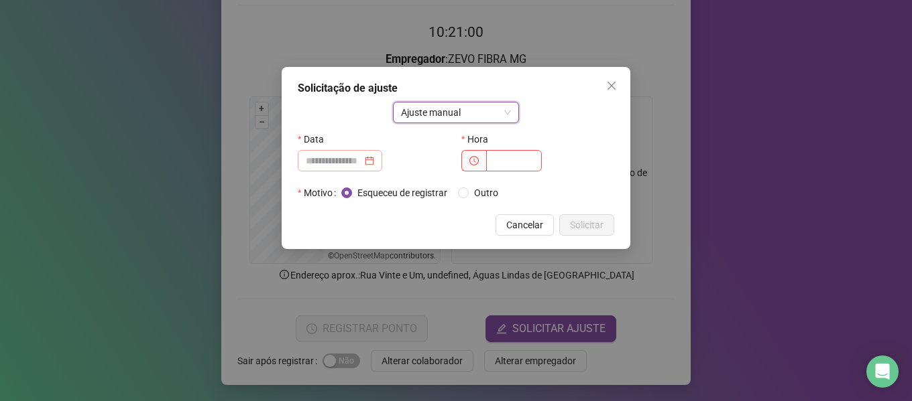
click at [382, 160] on div at bounding box center [340, 160] width 84 height 21
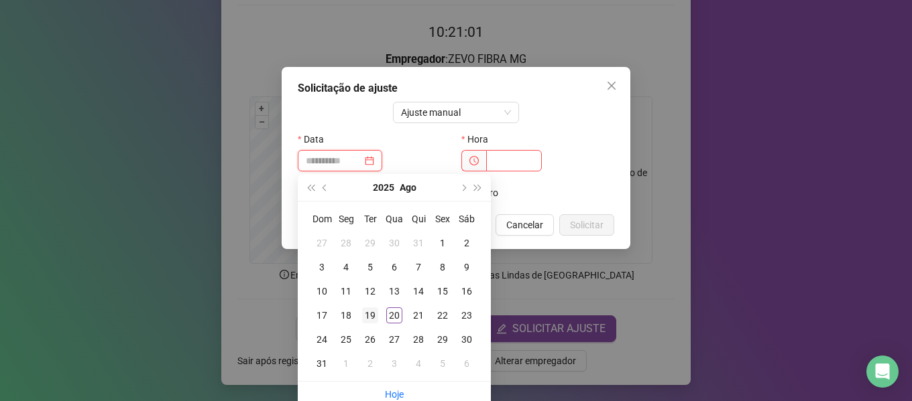
type input "**********"
click at [363, 312] on div "19" at bounding box center [370, 316] width 16 height 16
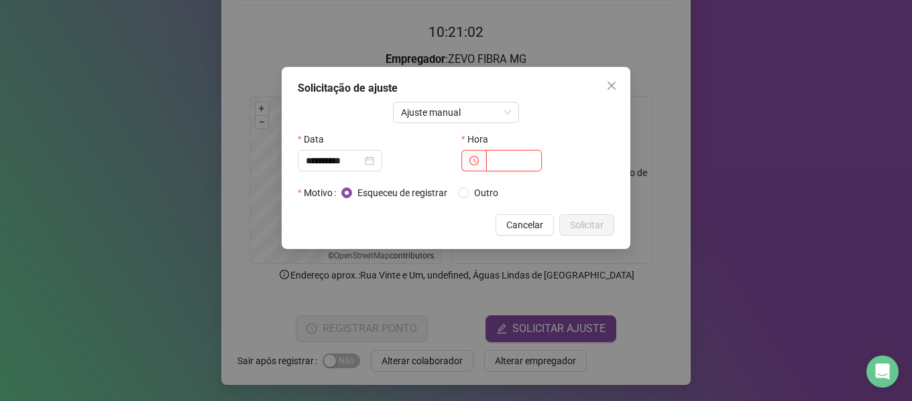
click at [501, 151] on input "text" at bounding box center [514, 160] width 56 height 21
type input "*****"
click at [592, 230] on span "Solicitar" at bounding box center [587, 225] width 34 height 15
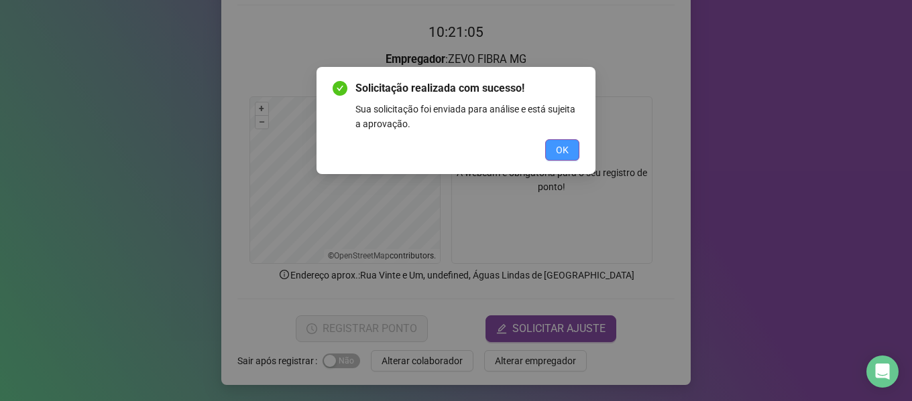
click at [570, 153] on button "OK" at bounding box center [562, 149] width 34 height 21
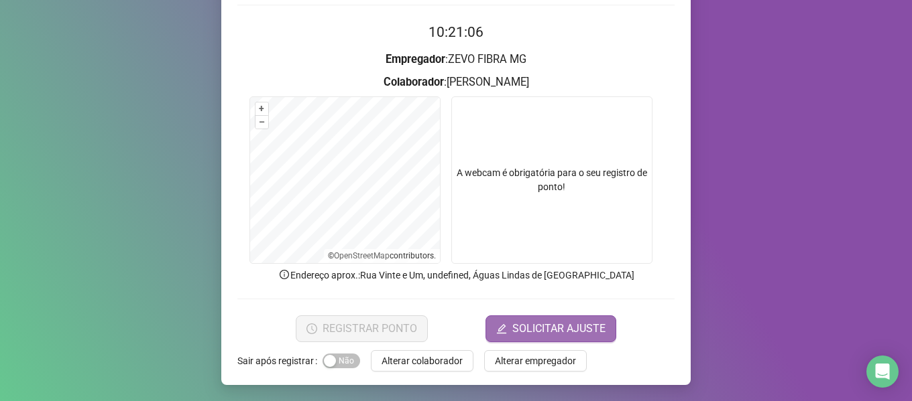
click at [545, 330] on span "SOLICITAR AJUSTE" at bounding box center [558, 329] width 93 height 16
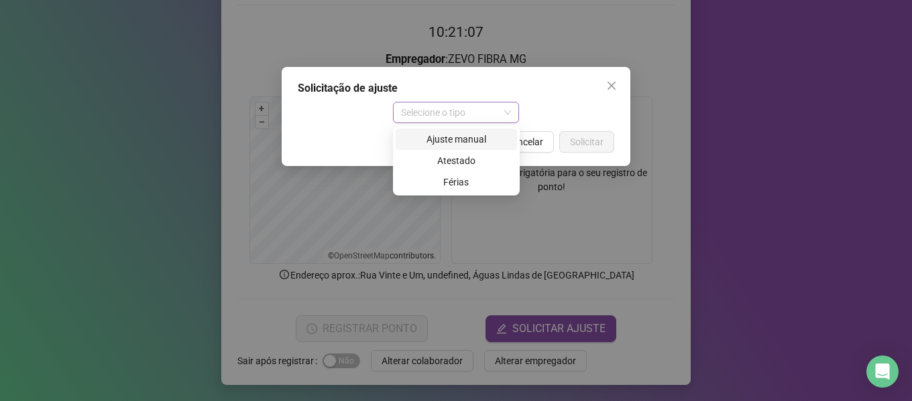
click at [419, 102] on div "Selecione o tipo" at bounding box center [456, 112] width 127 height 21
click at [419, 143] on div "Ajuste manual" at bounding box center [455, 139] width 105 height 15
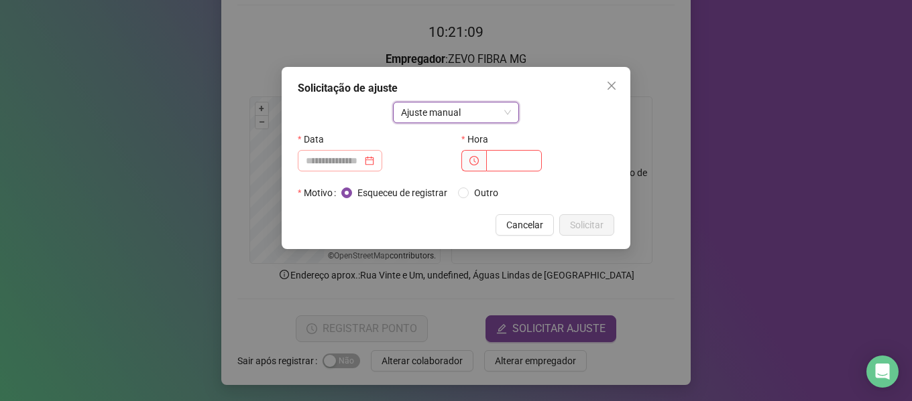
click at [374, 166] on div at bounding box center [340, 160] width 68 height 15
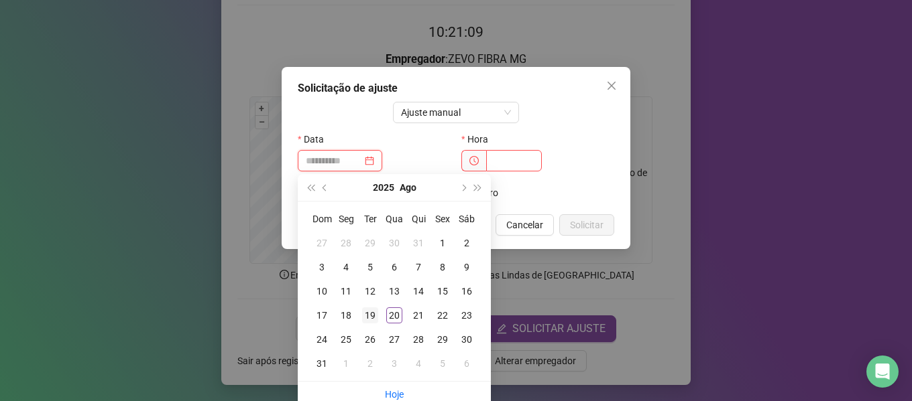
type input "**********"
drag, startPoint x: 375, startPoint y: 318, endPoint x: 379, endPoint y: 311, distance: 7.5
click at [375, 314] on div "19" at bounding box center [370, 316] width 16 height 16
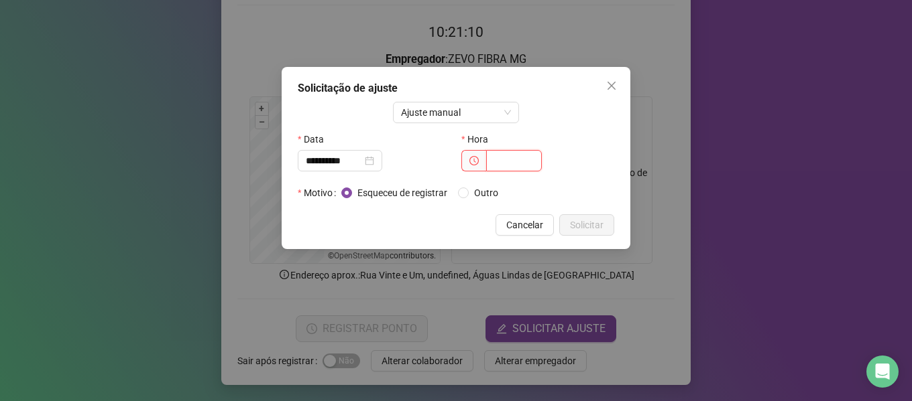
click at [513, 160] on input "text" at bounding box center [514, 160] width 56 height 21
type input "*****"
click at [587, 230] on span "Solicitar" at bounding box center [587, 225] width 34 height 15
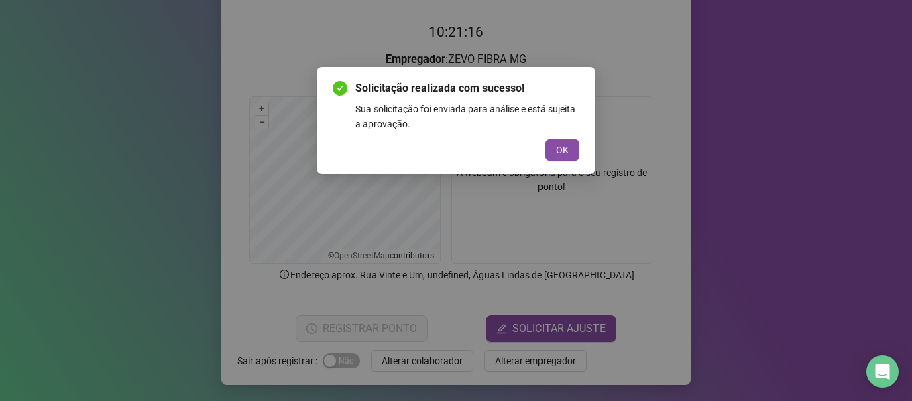
click at [580, 139] on div "Solicitação realizada com sucesso! Sua solicitação foi enviada para análise e e…" at bounding box center [455, 120] width 279 height 107
click at [564, 149] on span "OK" at bounding box center [562, 150] width 13 height 15
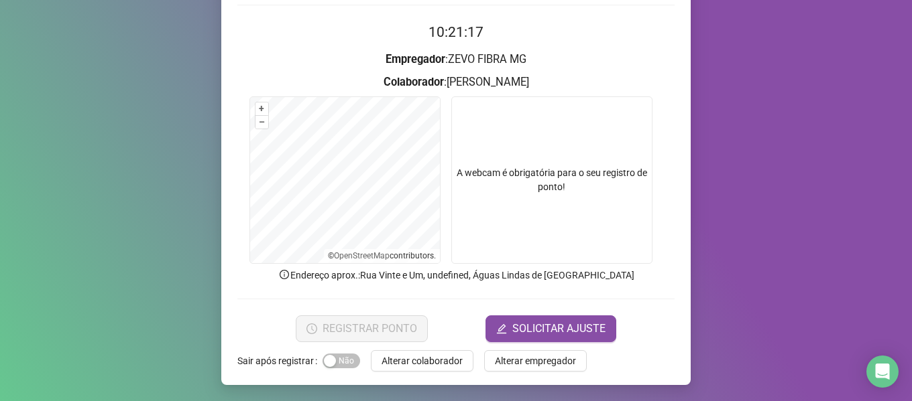
click at [539, 349] on div "Registro de ponto web 10:21:17 Empregador : ZEVO FIBRA MG Colaborador : [PERSON…" at bounding box center [455, 138] width 469 height 494
click at [542, 338] on button "SOLICITAR AJUSTE" at bounding box center [550, 329] width 131 height 27
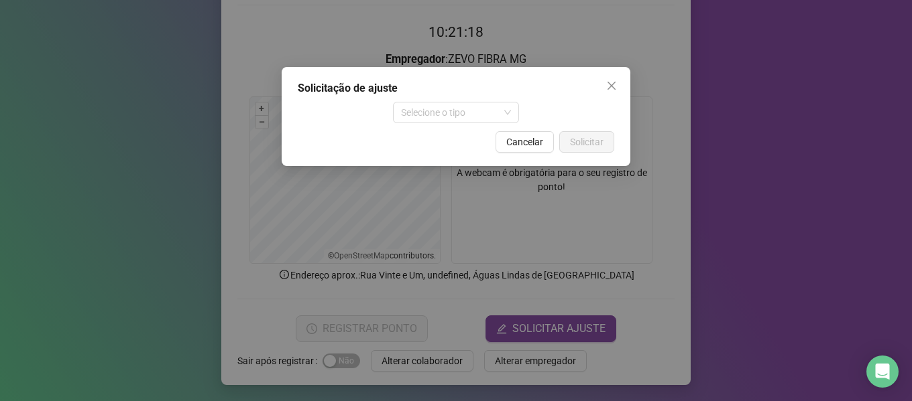
drag, startPoint x: 431, startPoint y: 120, endPoint x: 414, endPoint y: 146, distance: 31.4
click at [430, 119] on span "Selecione o tipo" at bounding box center [456, 113] width 111 height 20
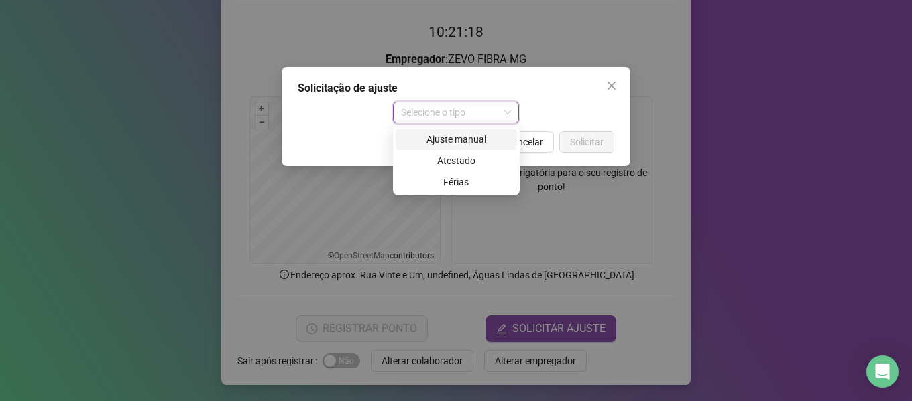
click at [412, 149] on div "Ajuste manual" at bounding box center [455, 139] width 121 height 21
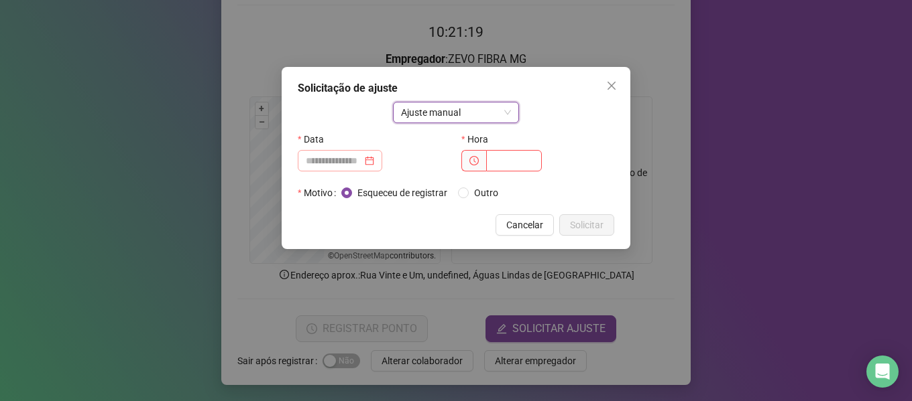
click at [374, 158] on div at bounding box center [340, 160] width 68 height 15
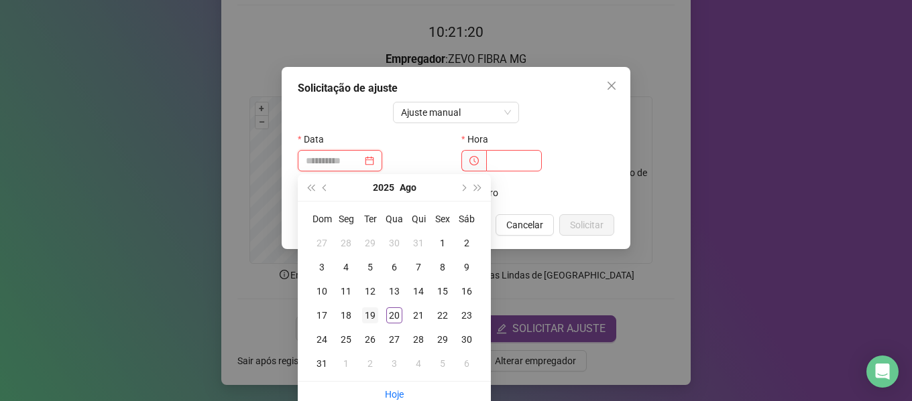
type input "**********"
click at [376, 314] on div "19" at bounding box center [370, 316] width 16 height 16
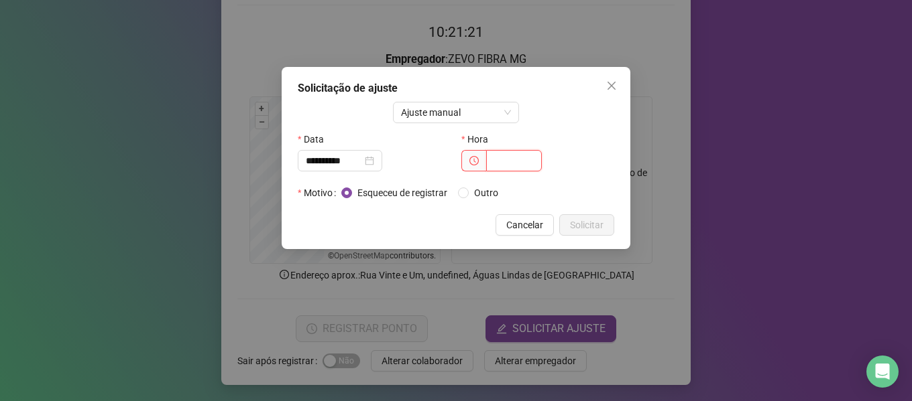
click at [528, 166] on input "text" at bounding box center [514, 160] width 56 height 21
type input "*****"
click at [600, 216] on div "**********" at bounding box center [455, 158] width 349 height 182
click at [601, 223] on span "Solicitar" at bounding box center [587, 225] width 34 height 15
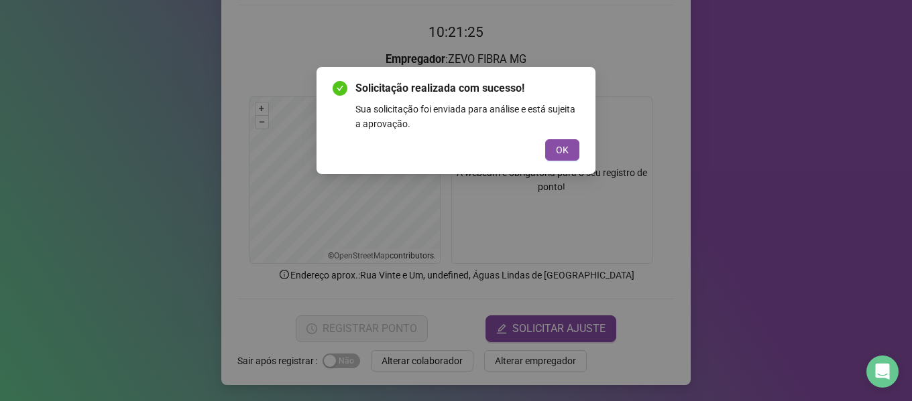
click at [561, 136] on div "Solicitação realizada com sucesso! Sua solicitação foi enviada para análise e e…" at bounding box center [455, 120] width 247 height 80
click at [561, 146] on span "OK" at bounding box center [562, 150] width 13 height 15
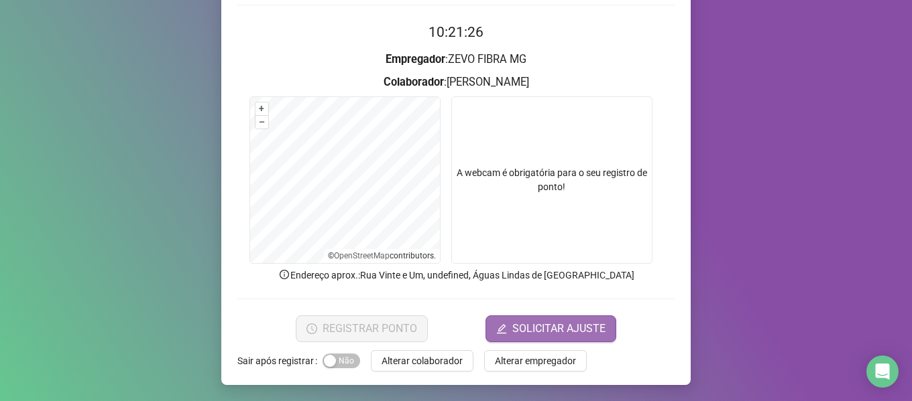
click at [536, 328] on span "SOLICITAR AJUSTE" at bounding box center [558, 329] width 93 height 16
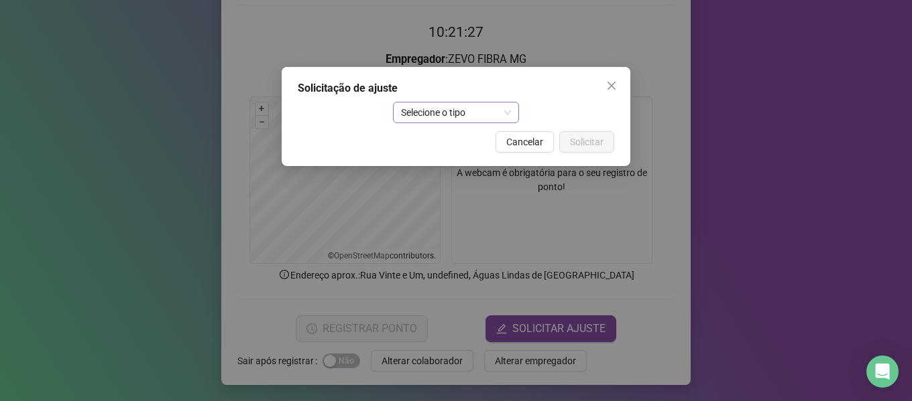
click at [451, 113] on span "Selecione o tipo" at bounding box center [456, 113] width 111 height 20
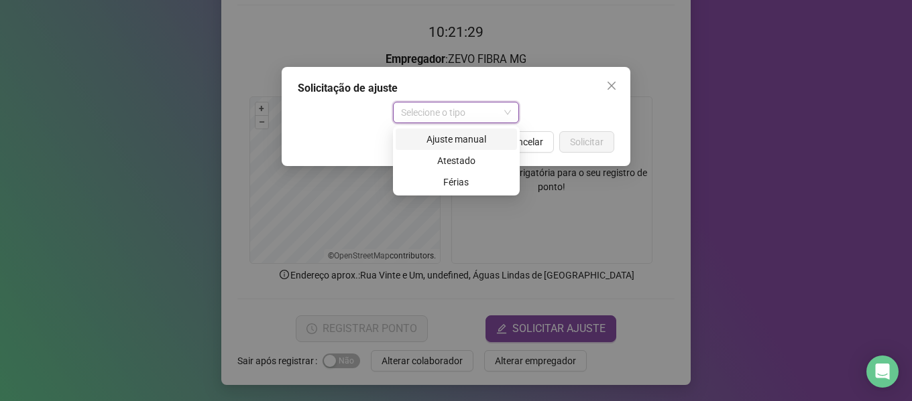
click at [432, 137] on div "Ajuste manual" at bounding box center [455, 139] width 105 height 15
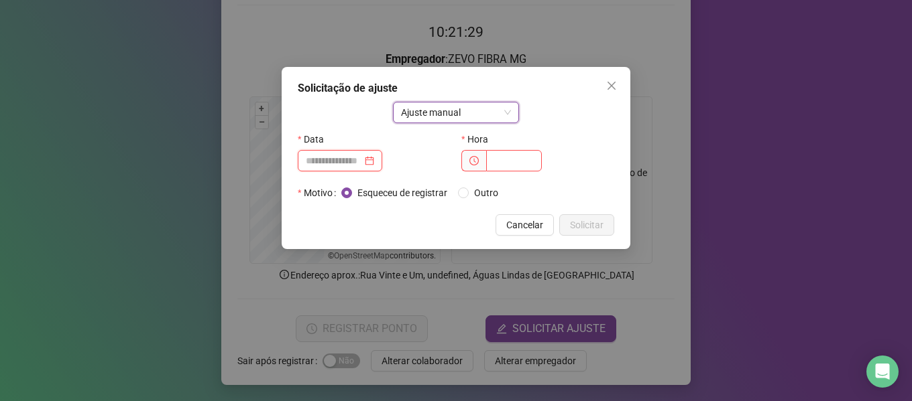
click at [362, 158] on input at bounding box center [334, 160] width 56 height 15
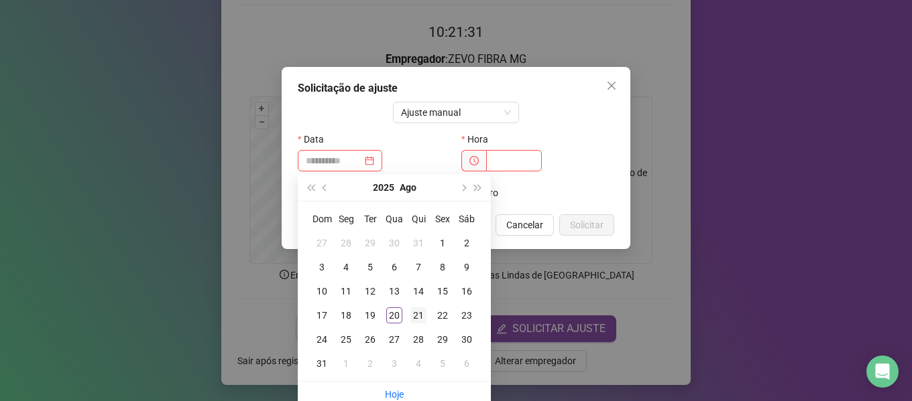
click at [409, 316] on td "21" at bounding box center [418, 316] width 24 height 24
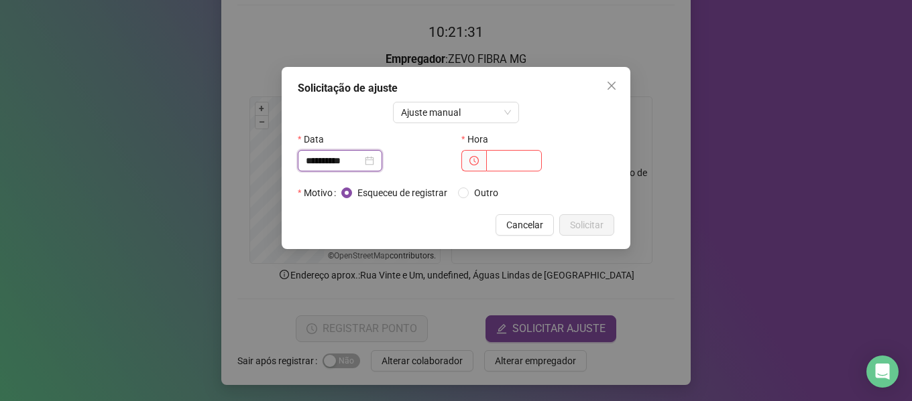
click at [354, 159] on input "**********" at bounding box center [334, 160] width 56 height 15
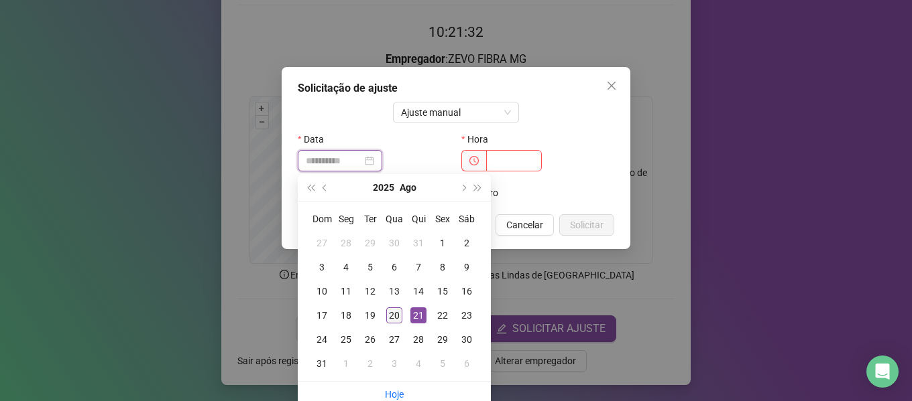
type input "**********"
click at [391, 311] on div "20" at bounding box center [394, 316] width 16 height 16
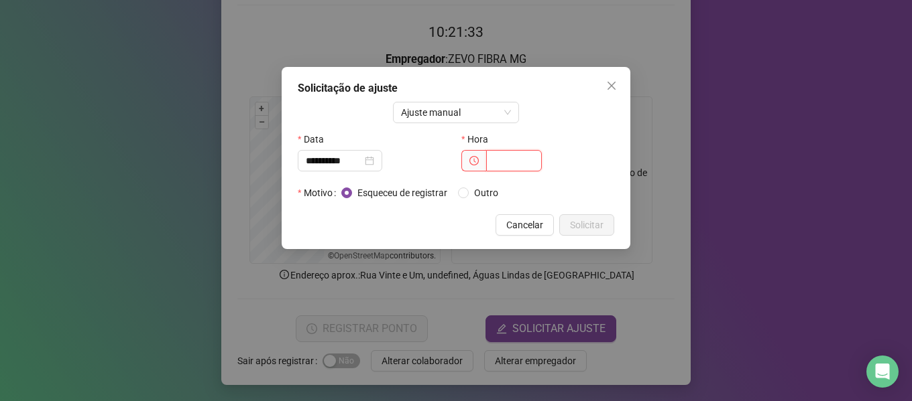
click at [487, 171] on input "text" at bounding box center [514, 160] width 56 height 21
type input "*****"
click at [605, 225] on button "Solicitar" at bounding box center [586, 224] width 55 height 21
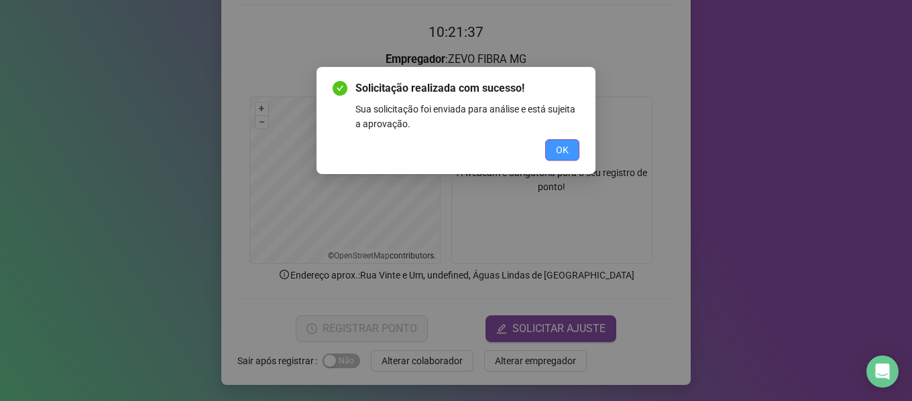
click at [560, 145] on span "OK" at bounding box center [562, 150] width 13 height 15
